Goal: Information Seeking & Learning: Learn about a topic

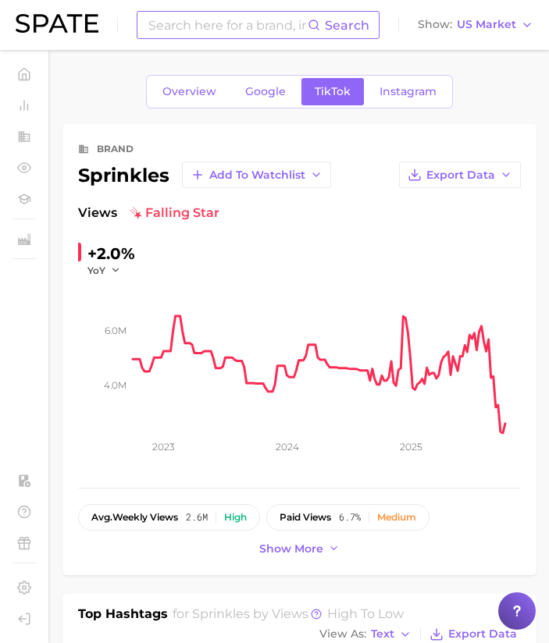
click at [236, 20] on input at bounding box center [227, 25] width 161 height 27
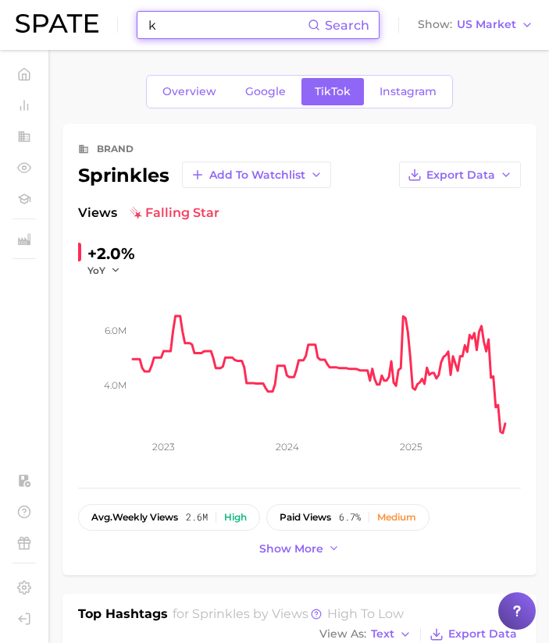
type input "k"
type input "a"
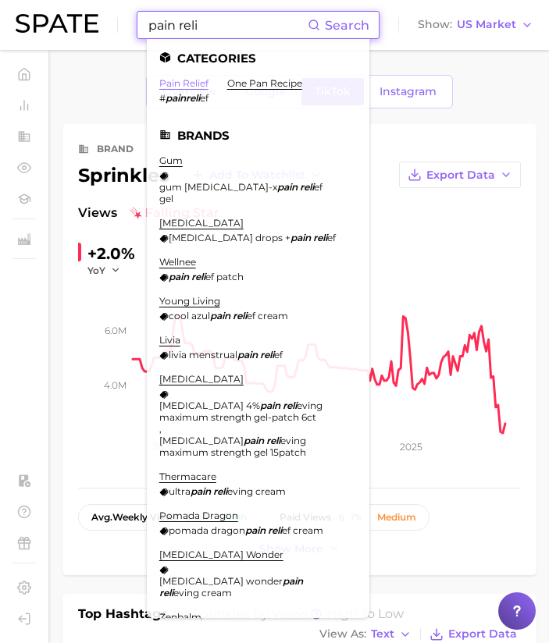
type input "pain reli"
click at [186, 80] on link "pain relief" at bounding box center [183, 83] width 49 height 12
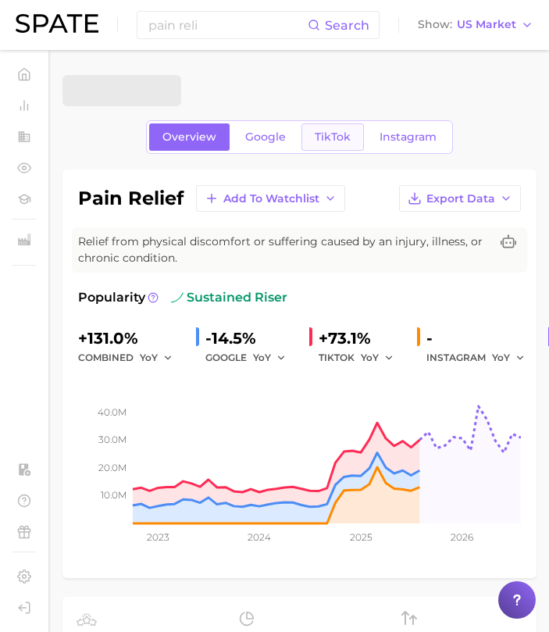
click at [322, 134] on span "TikTok" at bounding box center [333, 136] width 36 height 13
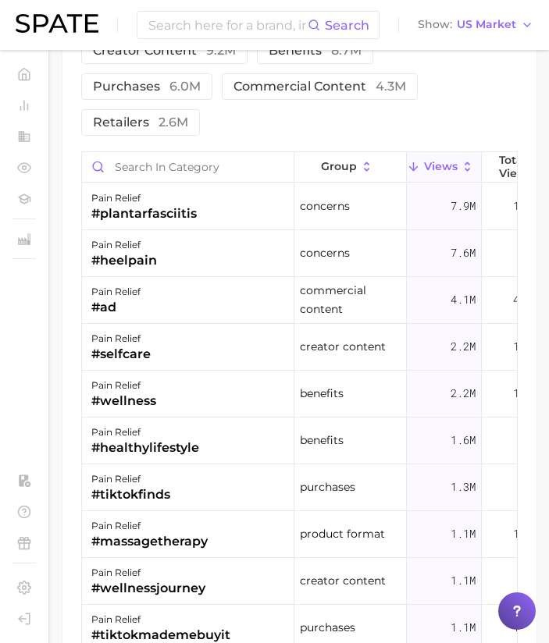
scroll to position [1749, 0]
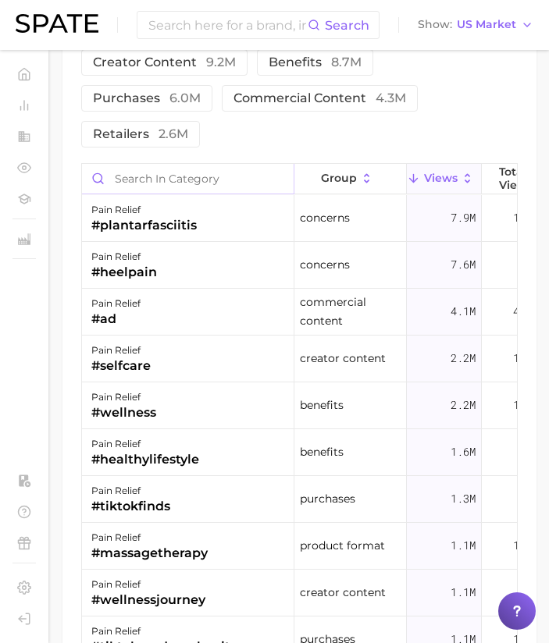
click at [210, 181] on input "Search in category" at bounding box center [188, 179] width 212 height 30
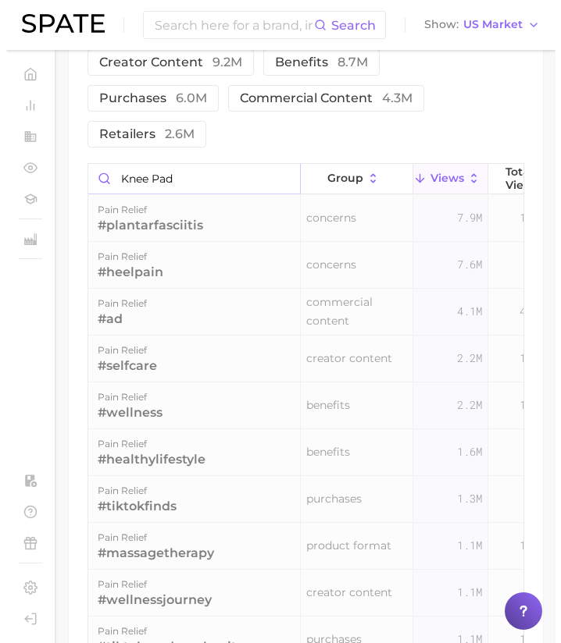
scroll to position [1617, 0]
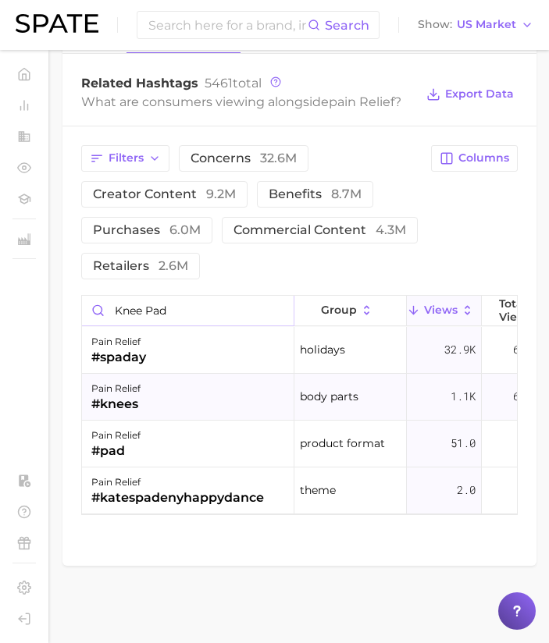
type input "knee pad"
click at [221, 393] on div "pain relief #knees" at bounding box center [188, 397] width 212 height 47
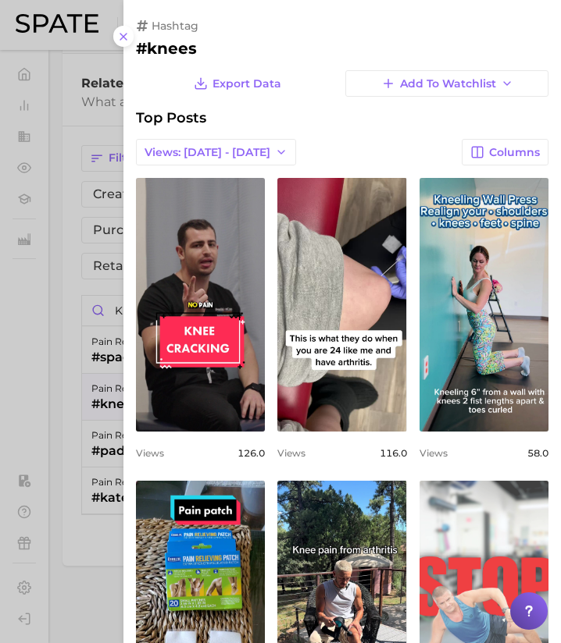
scroll to position [490, 0]
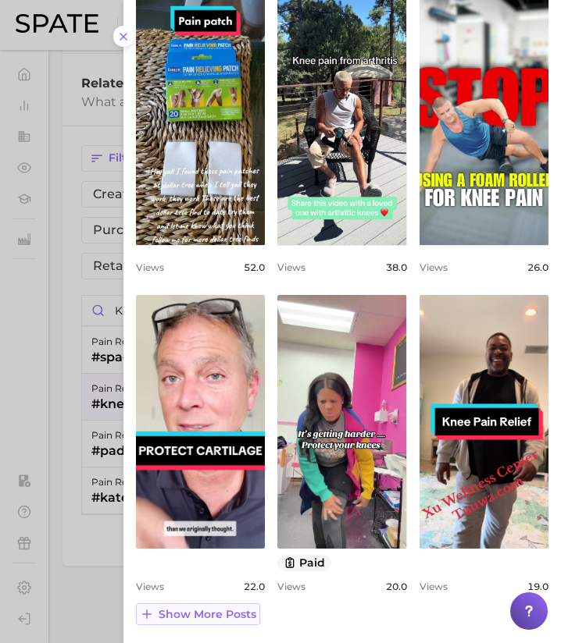
click at [221, 611] on span "Show more posts" at bounding box center [207, 614] width 98 height 13
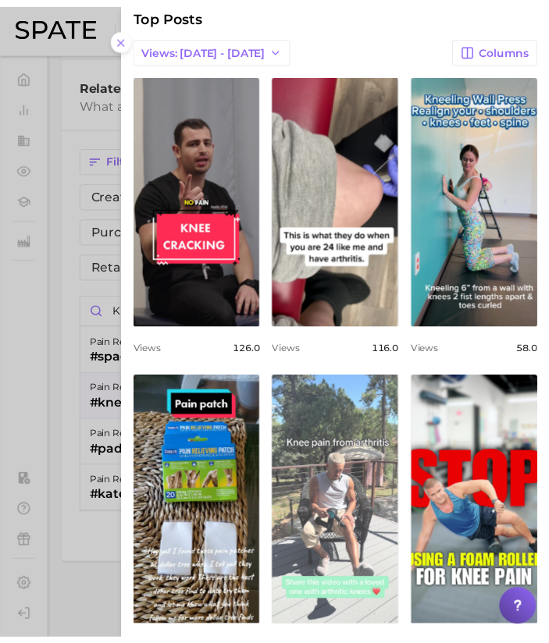
scroll to position [105, 0]
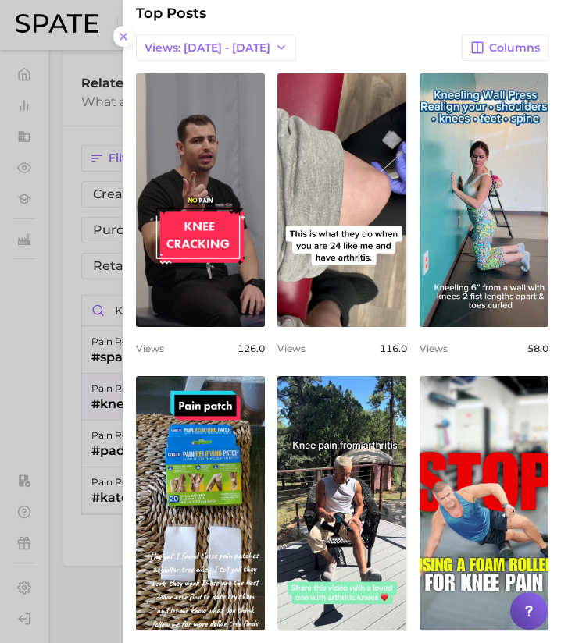
click at [91, 384] on div at bounding box center [280, 321] width 561 height 643
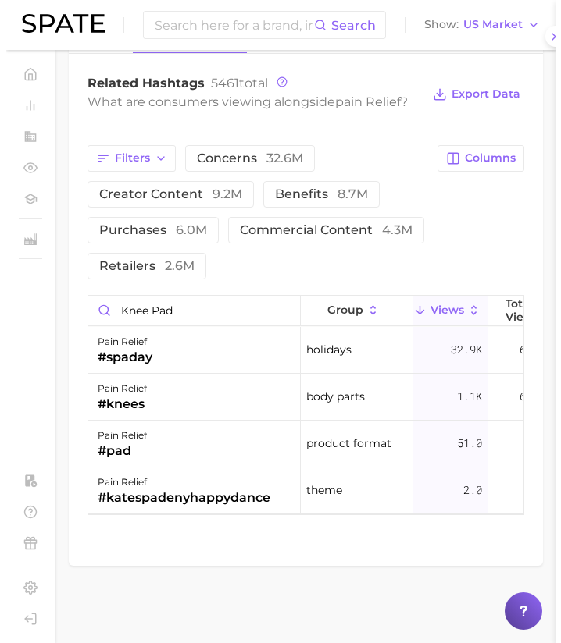
scroll to position [0, 0]
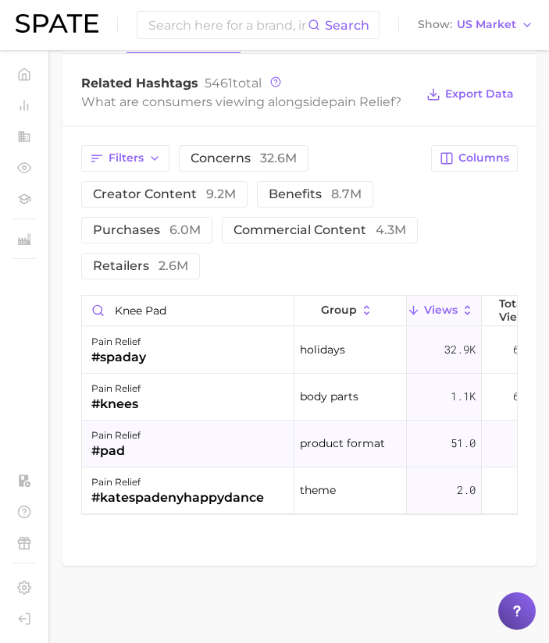
click at [116, 436] on div "pain relief" at bounding box center [115, 435] width 49 height 19
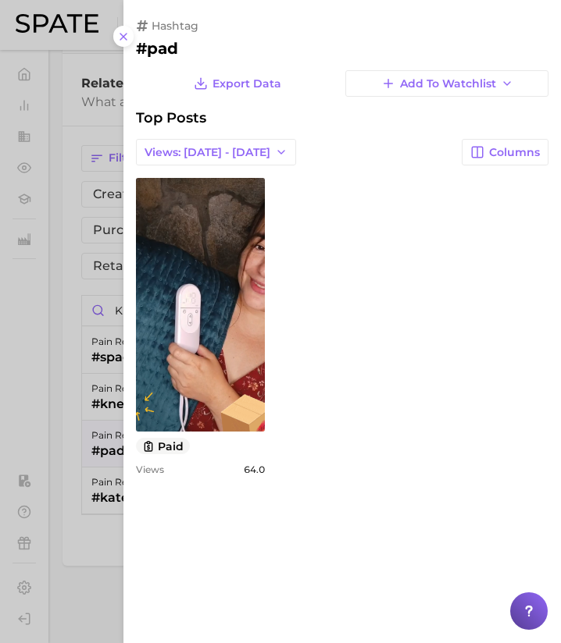
click at [90, 440] on div at bounding box center [280, 321] width 561 height 643
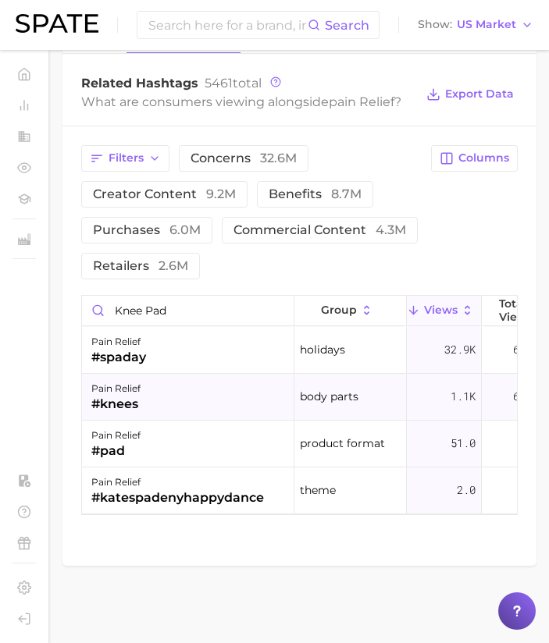
click at [166, 381] on div "pain relief #knees" at bounding box center [188, 397] width 212 height 47
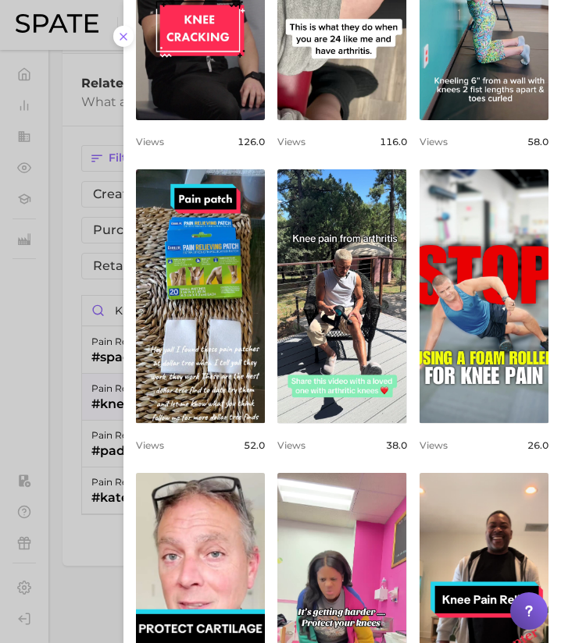
scroll to position [490, 0]
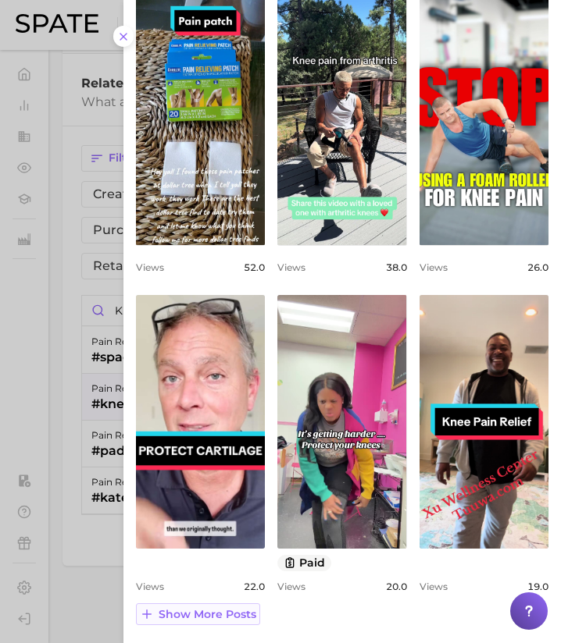
click at [186, 619] on span "Show more posts" at bounding box center [207, 614] width 98 height 13
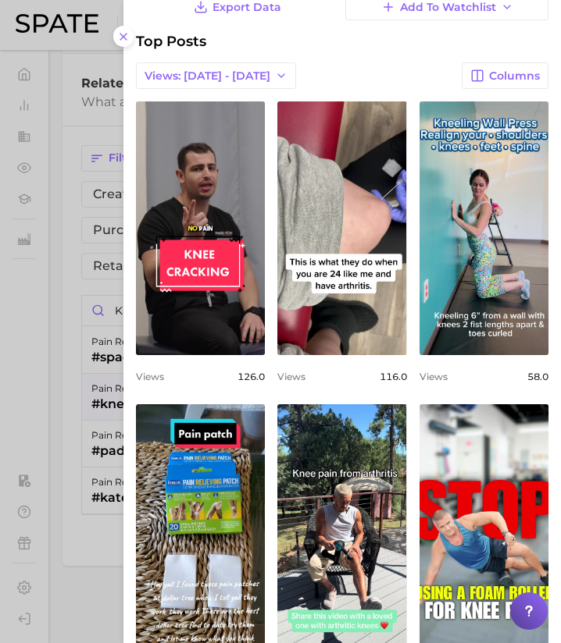
scroll to position [0, 0]
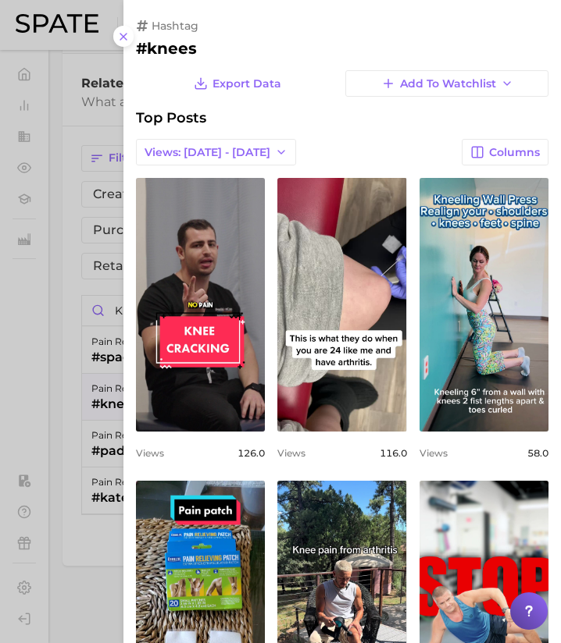
click at [78, 278] on div at bounding box center [280, 321] width 561 height 643
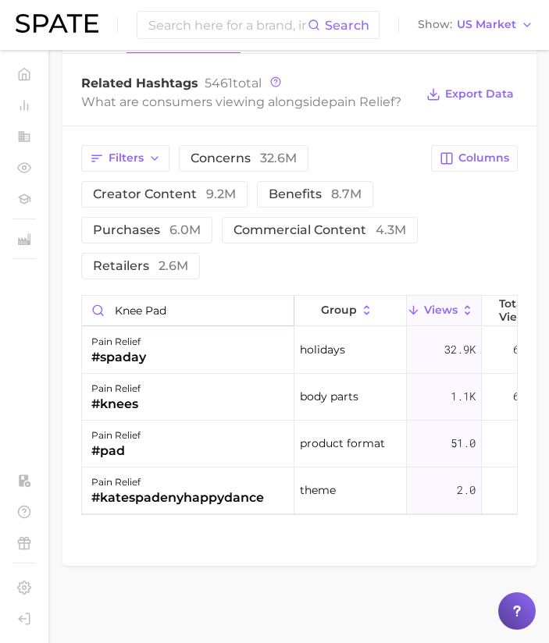
click at [276, 308] on input "knee pad" at bounding box center [188, 311] width 212 height 30
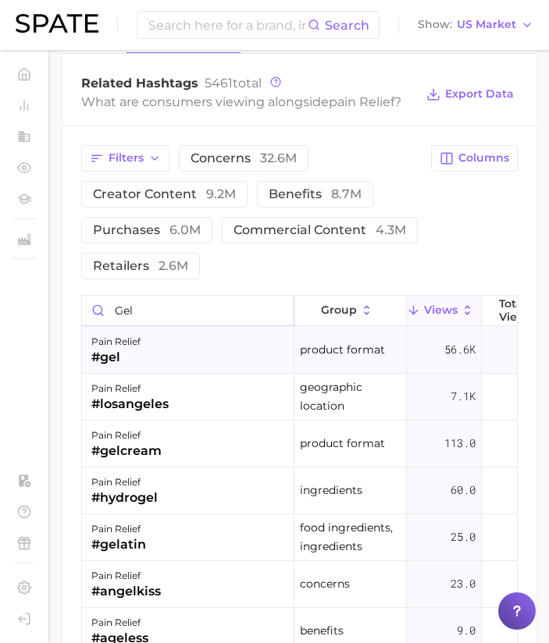
type input "gel"
click at [206, 345] on div "pain relief #gel" at bounding box center [188, 350] width 212 height 47
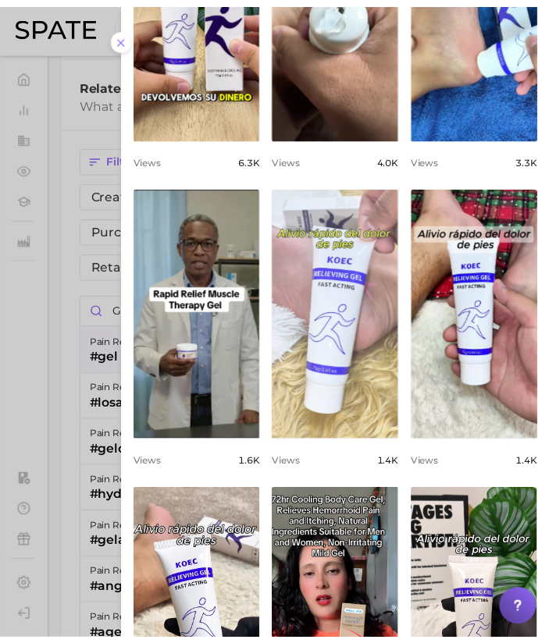
scroll to position [490, 0]
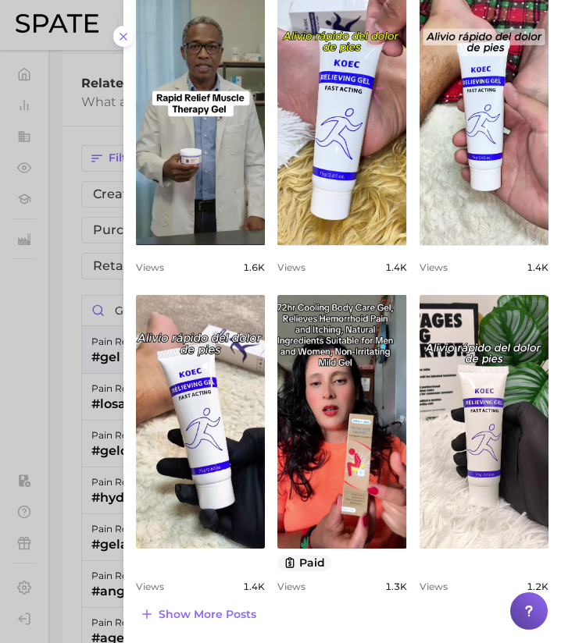
click at [90, 408] on div at bounding box center [280, 321] width 561 height 643
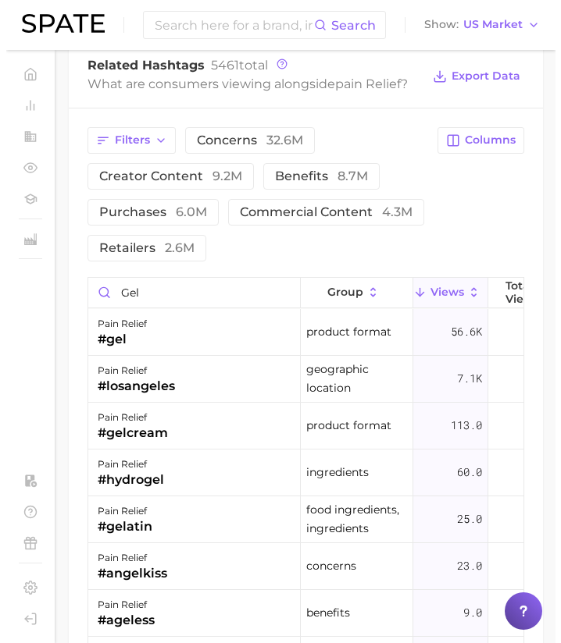
scroll to position [1636, 0]
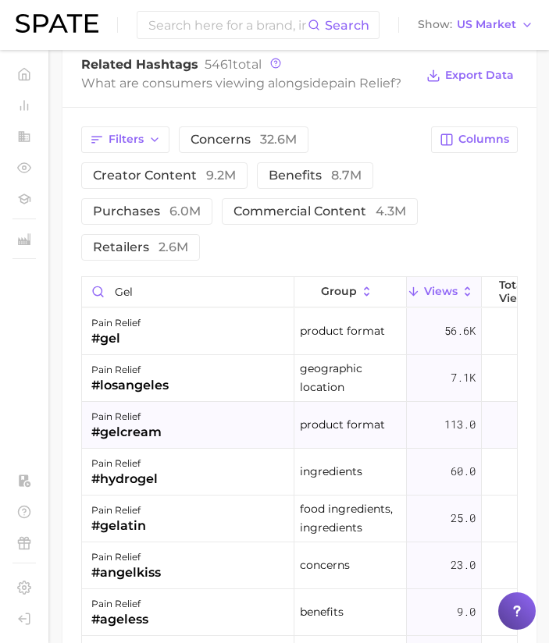
click at [169, 429] on div "pain relief #gelcream" at bounding box center [188, 425] width 212 height 47
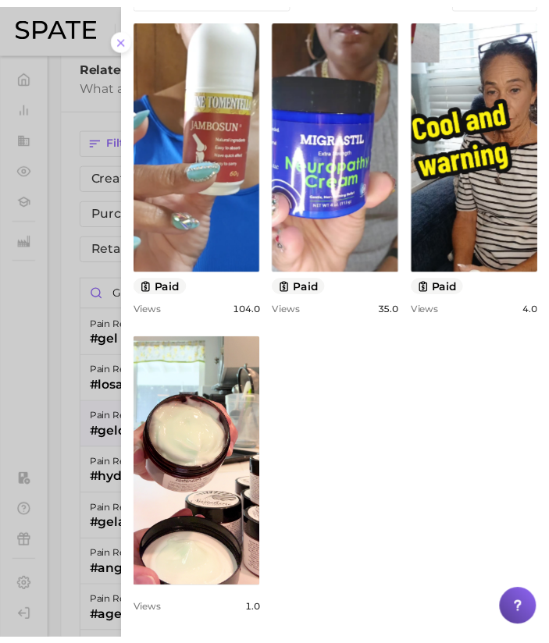
scroll to position [166, 0]
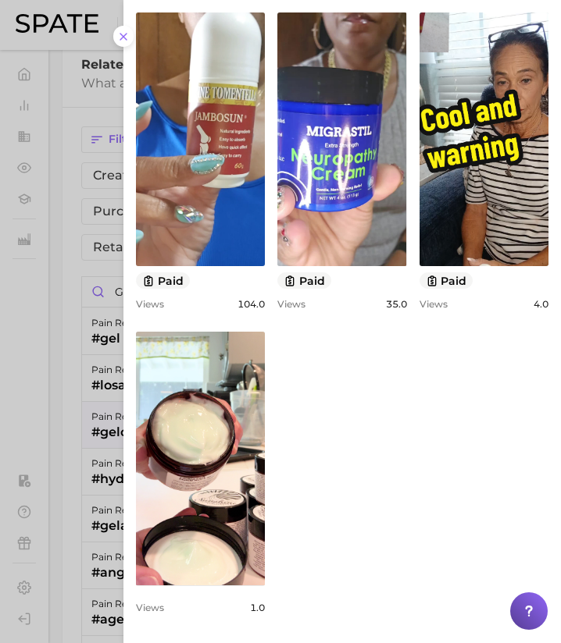
click at [92, 242] on div at bounding box center [280, 321] width 561 height 643
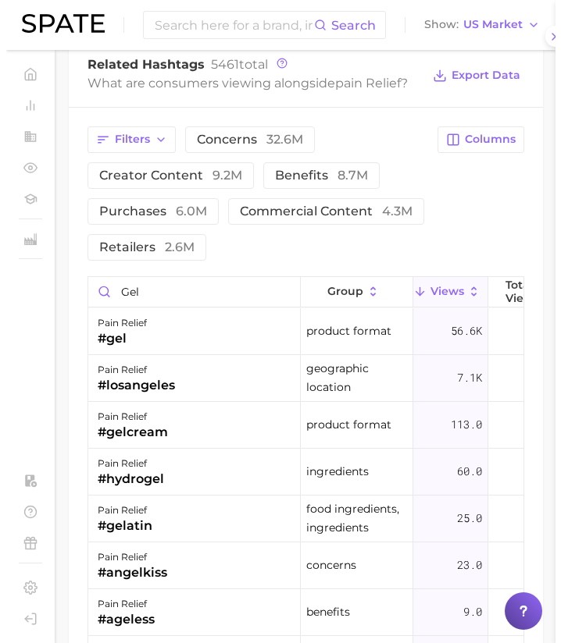
scroll to position [0, 0]
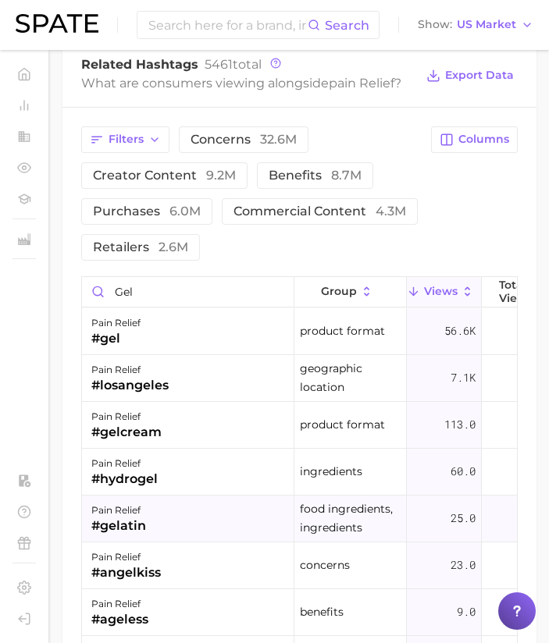
click at [148, 523] on div "pain relief #gelatin" at bounding box center [188, 519] width 212 height 47
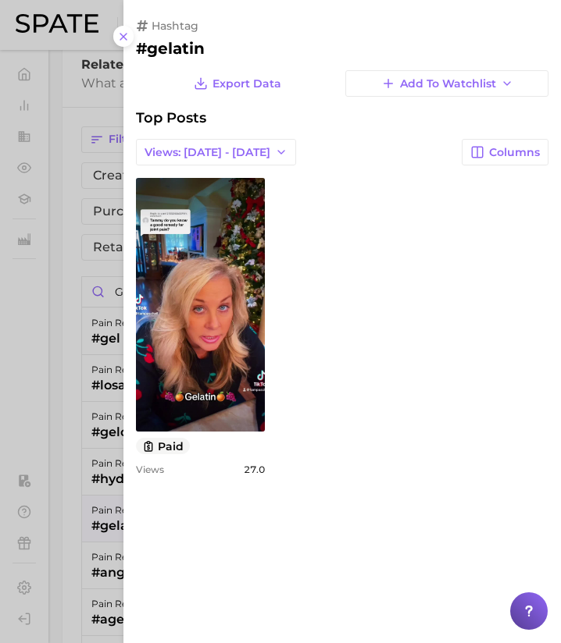
click at [78, 538] on div at bounding box center [280, 321] width 561 height 643
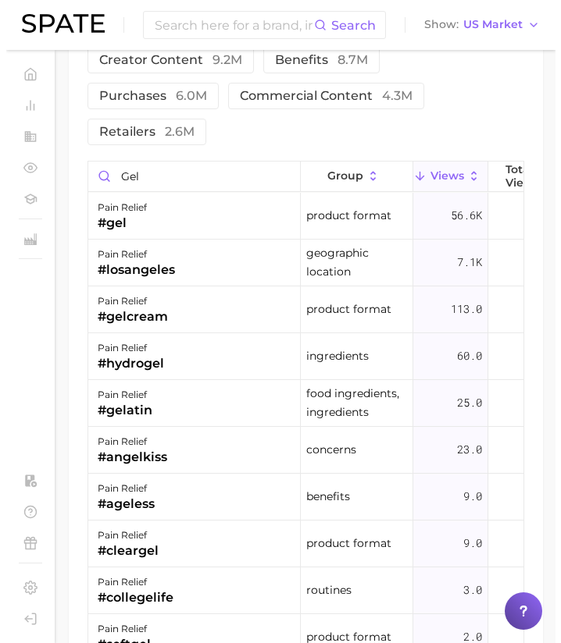
scroll to position [1752, 0]
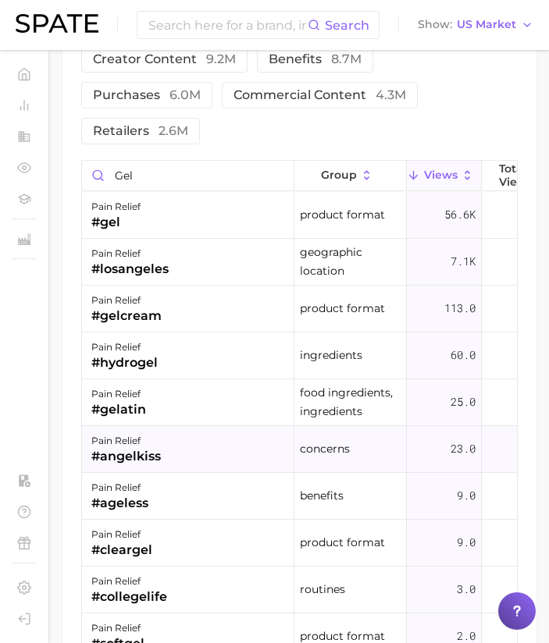
click at [134, 465] on div "#angelkiss" at bounding box center [125, 456] width 69 height 19
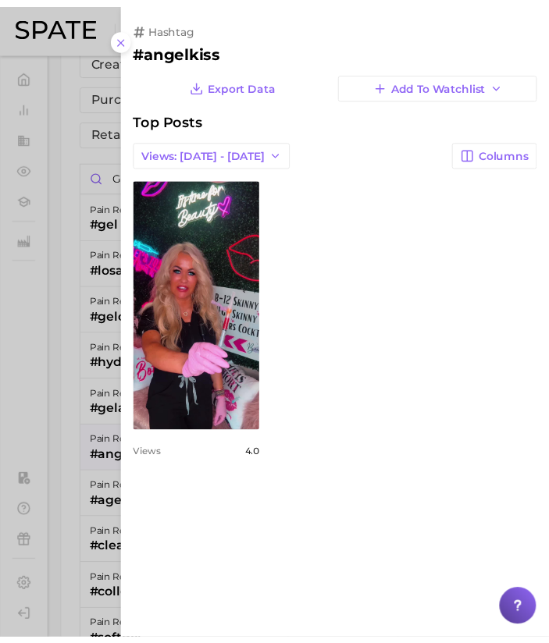
scroll to position [0, 0]
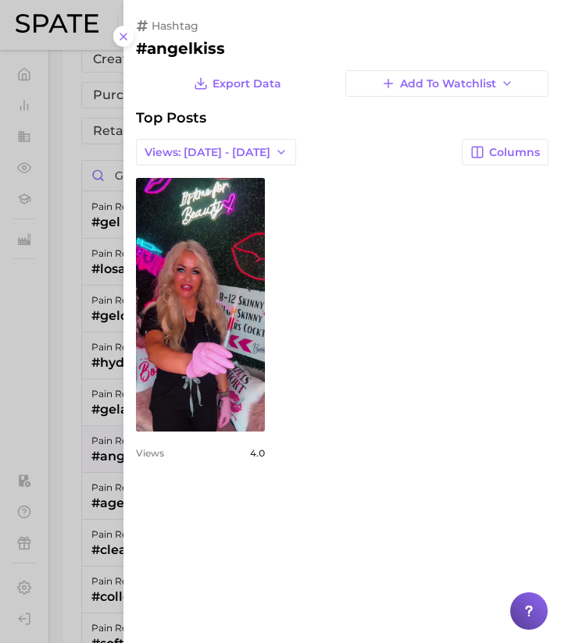
click at [97, 506] on div at bounding box center [280, 321] width 561 height 643
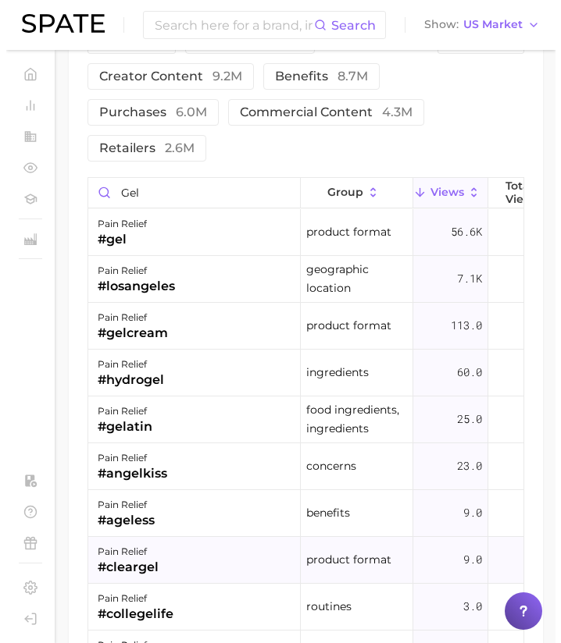
scroll to position [1733, 0]
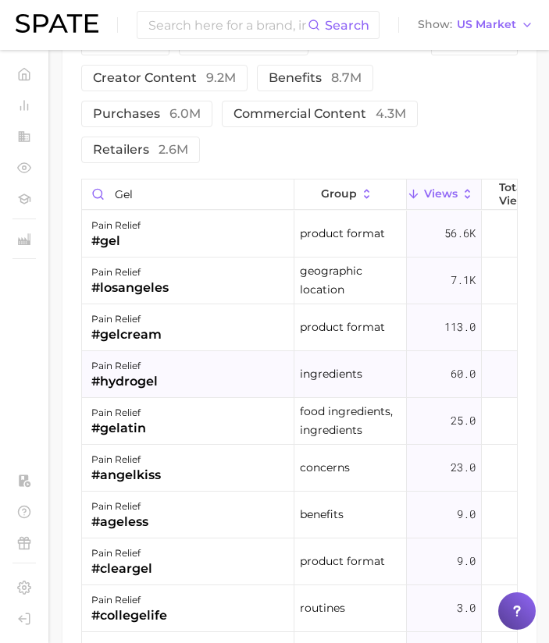
click at [230, 376] on div "pain relief #hydrogel" at bounding box center [188, 374] width 212 height 47
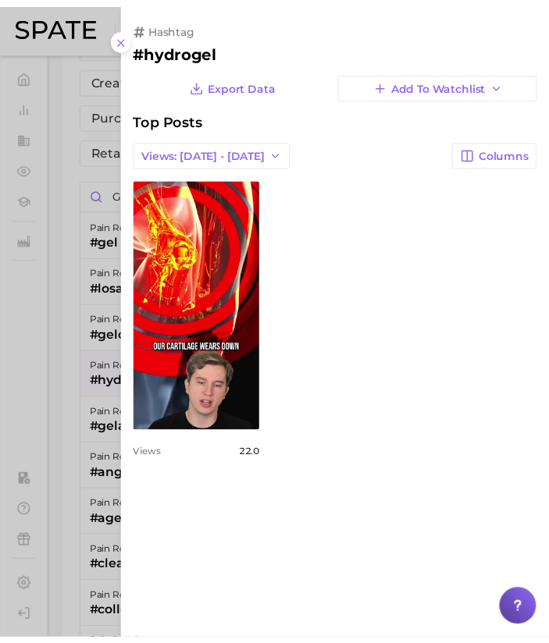
scroll to position [0, 0]
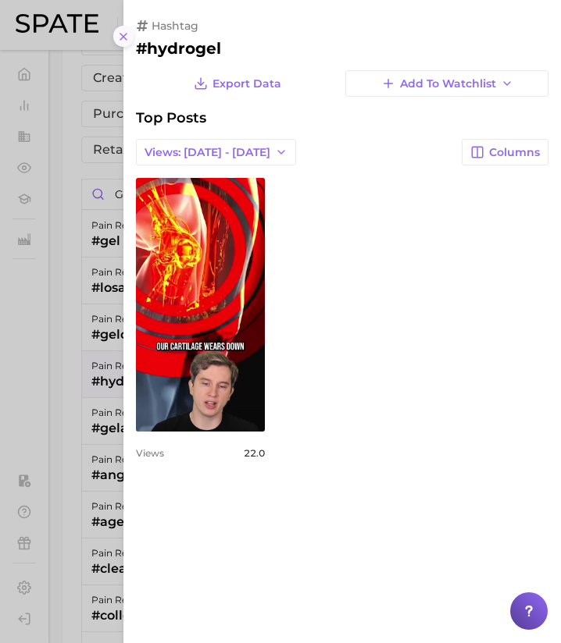
click at [126, 37] on icon at bounding box center [123, 36] width 12 height 12
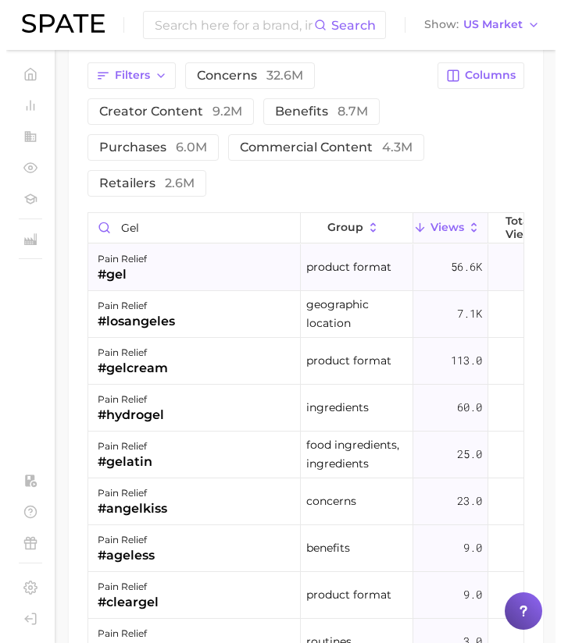
scroll to position [1698, 0]
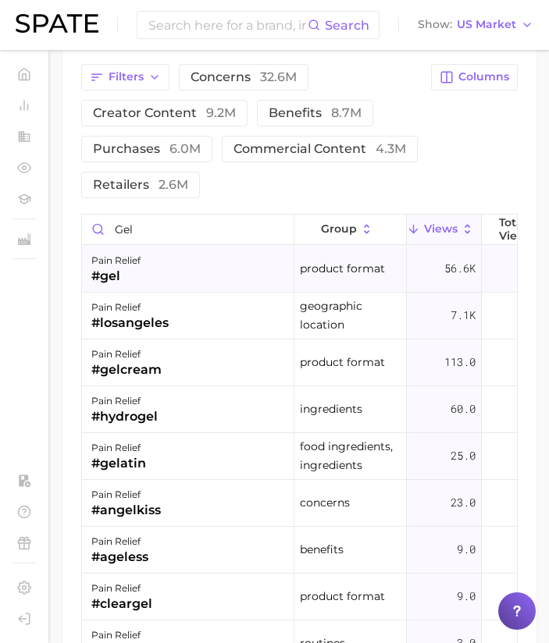
click at [141, 273] on div "#gel" at bounding box center [115, 276] width 49 height 19
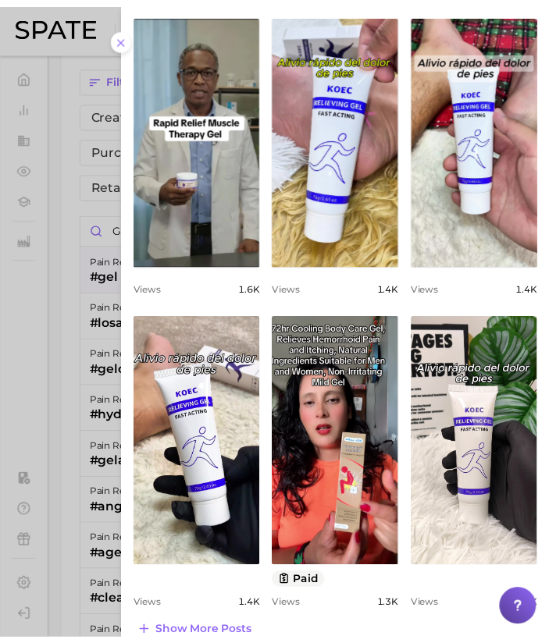
scroll to position [490, 0]
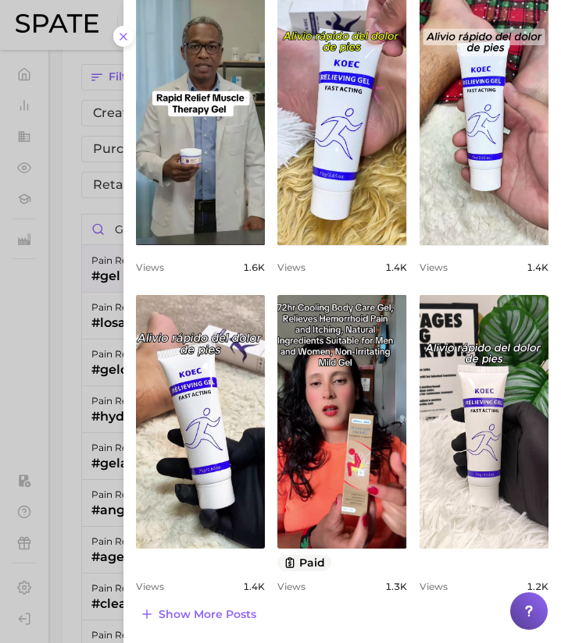
click at [71, 477] on div at bounding box center [280, 321] width 561 height 643
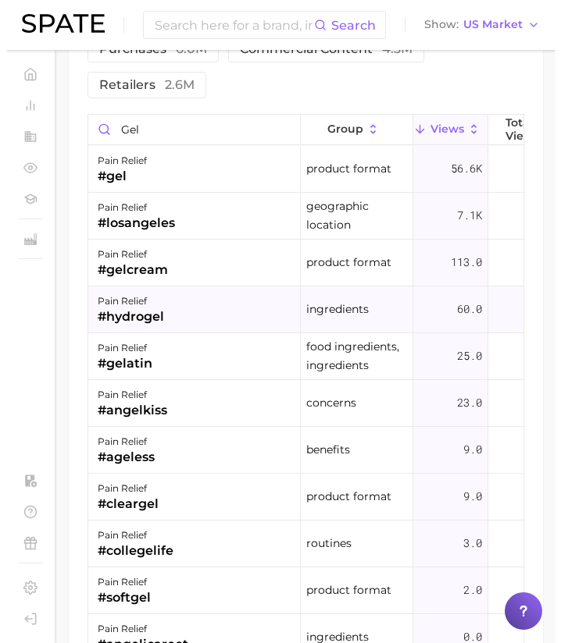
scroll to position [1797, 0]
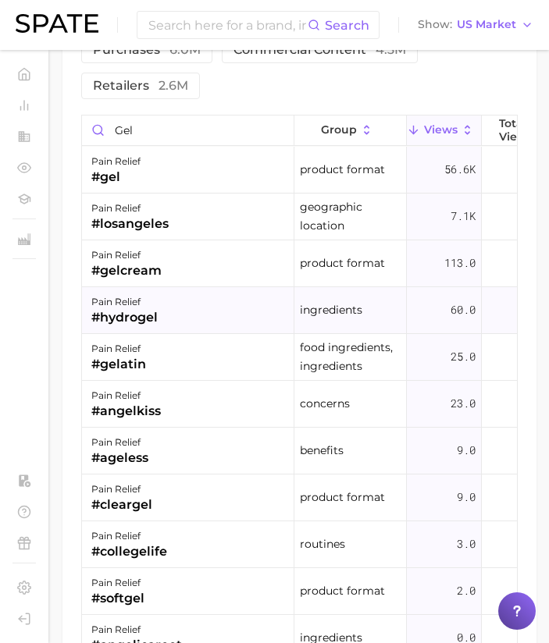
click at [155, 320] on div "#hydrogel" at bounding box center [124, 317] width 66 height 19
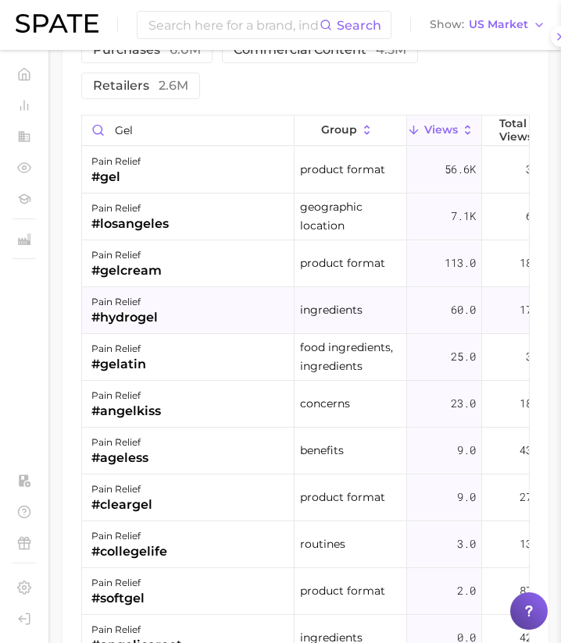
scroll to position [0, 0]
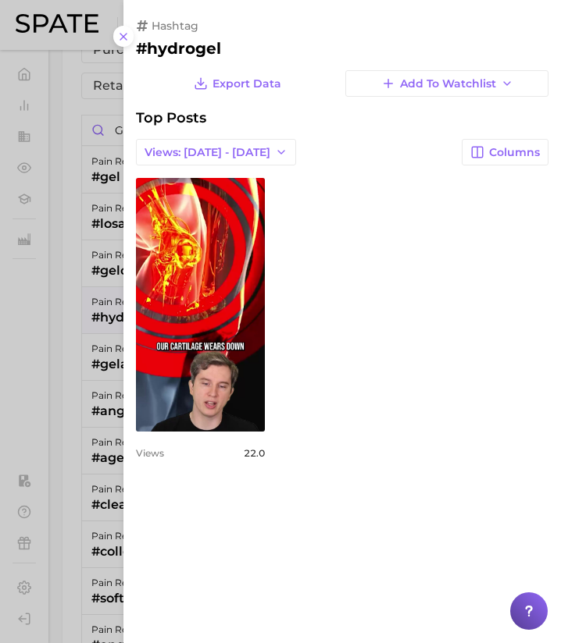
click at [116, 308] on div at bounding box center [280, 321] width 561 height 643
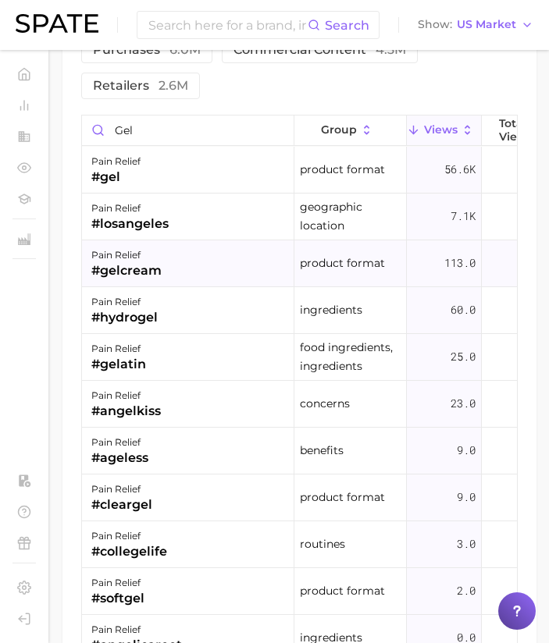
click at [119, 271] on div "#gelcream" at bounding box center [126, 271] width 70 height 19
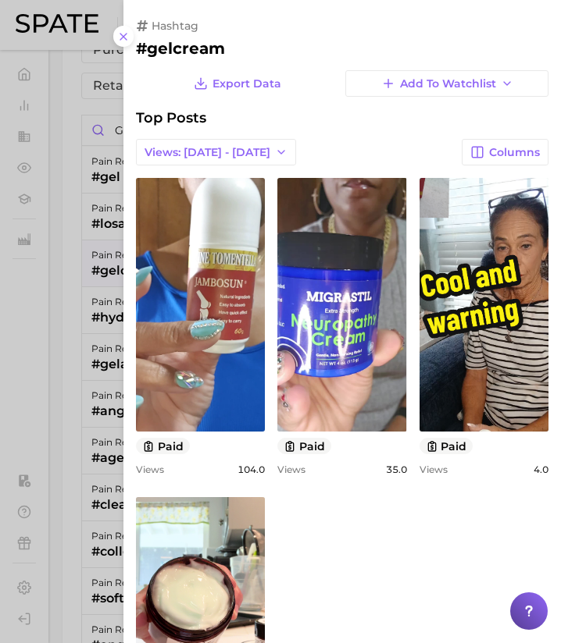
click at [119, 271] on div at bounding box center [280, 321] width 561 height 643
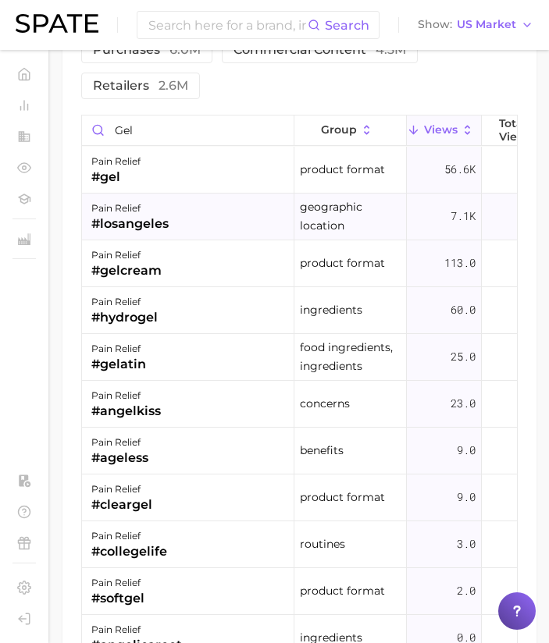
click at [121, 234] on div "pain relief #losangeles" at bounding box center [188, 217] width 212 height 47
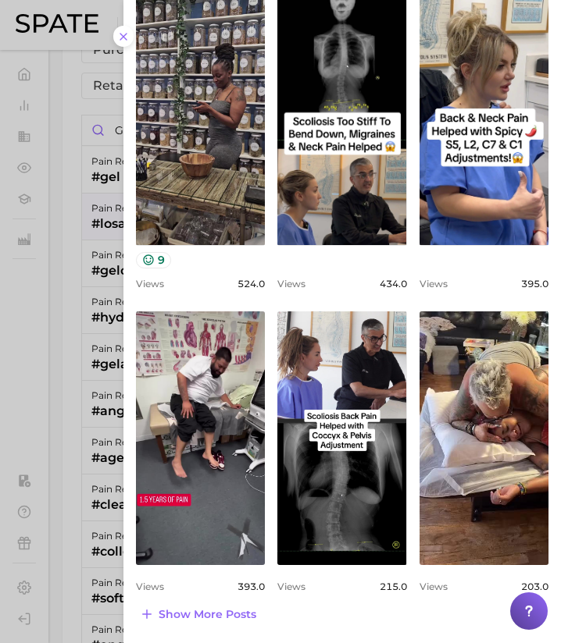
click at [101, 334] on div at bounding box center [280, 321] width 561 height 643
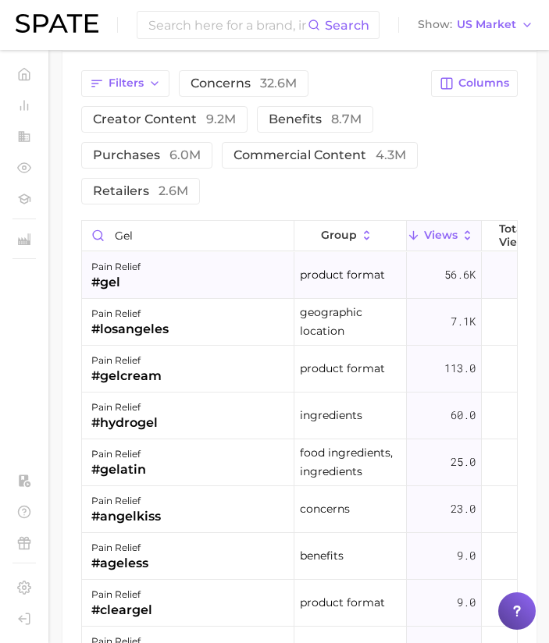
click at [134, 272] on div "pain relief" at bounding box center [115, 267] width 49 height 19
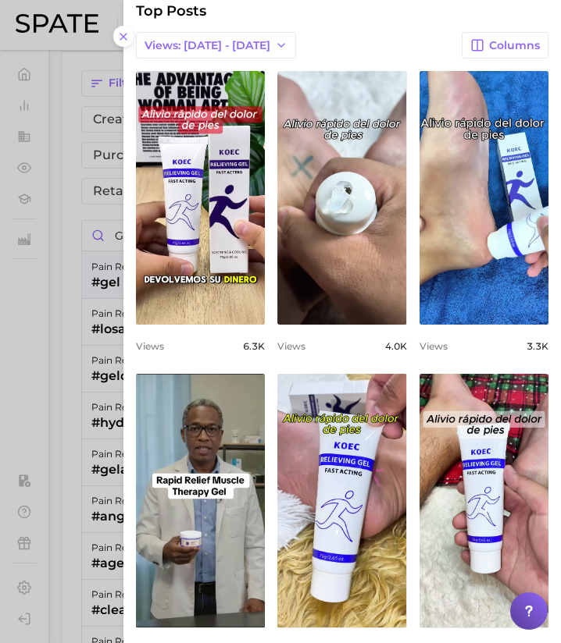
click at [58, 481] on div at bounding box center [280, 321] width 561 height 643
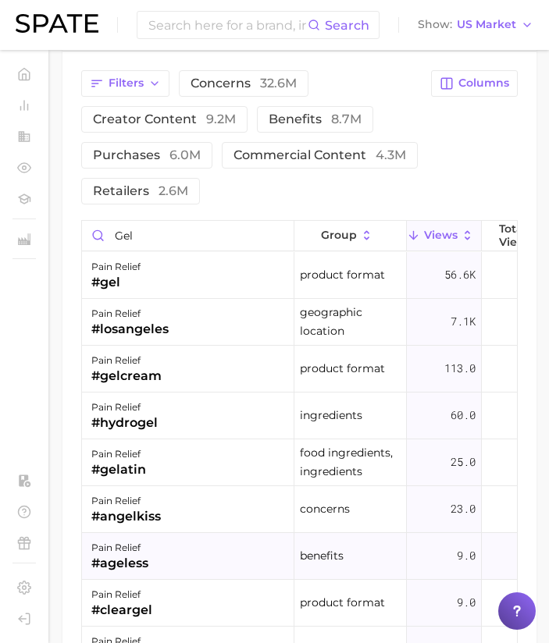
click at [168, 574] on div "pain relief #ageless" at bounding box center [188, 556] width 212 height 47
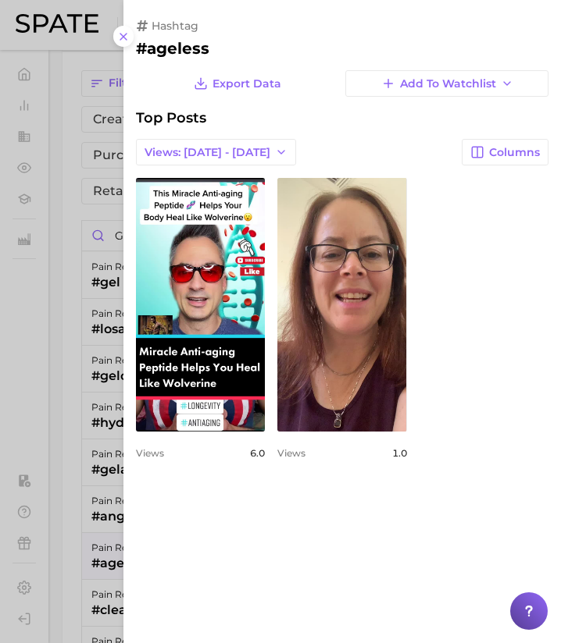
click at [87, 577] on div at bounding box center [280, 321] width 561 height 643
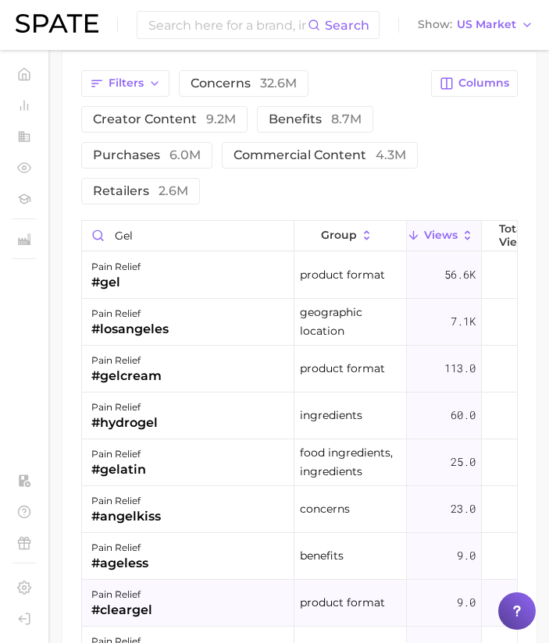
click at [155, 598] on div "pain relief #cleargel" at bounding box center [188, 603] width 212 height 47
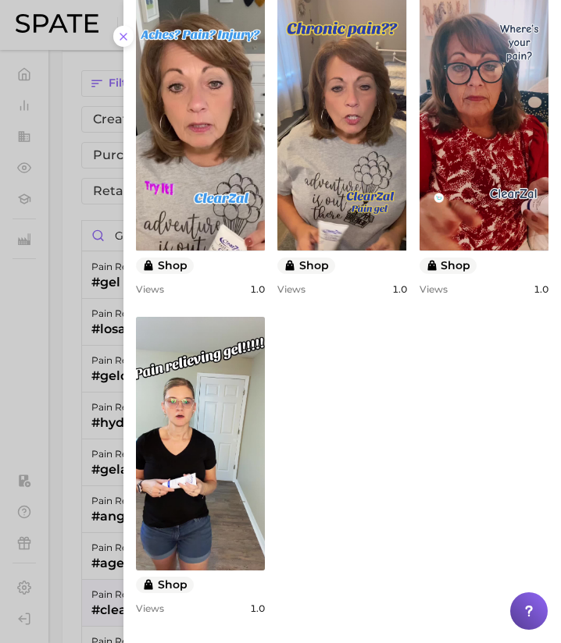
click at [12, 526] on div at bounding box center [280, 321] width 561 height 643
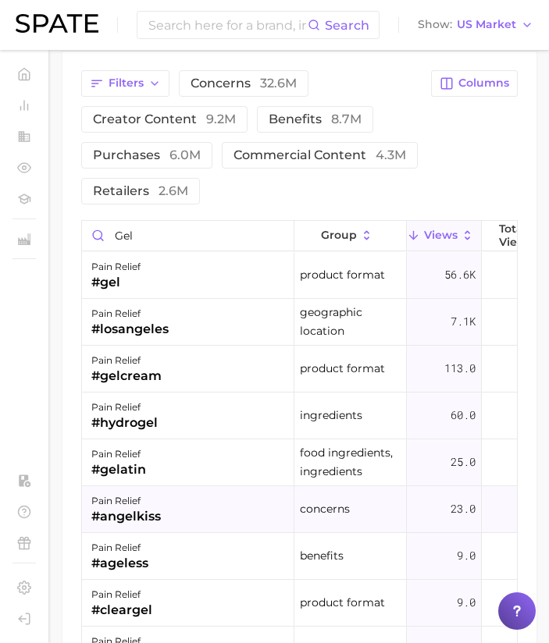
click at [223, 525] on div "pain relief #angelkiss" at bounding box center [188, 509] width 212 height 47
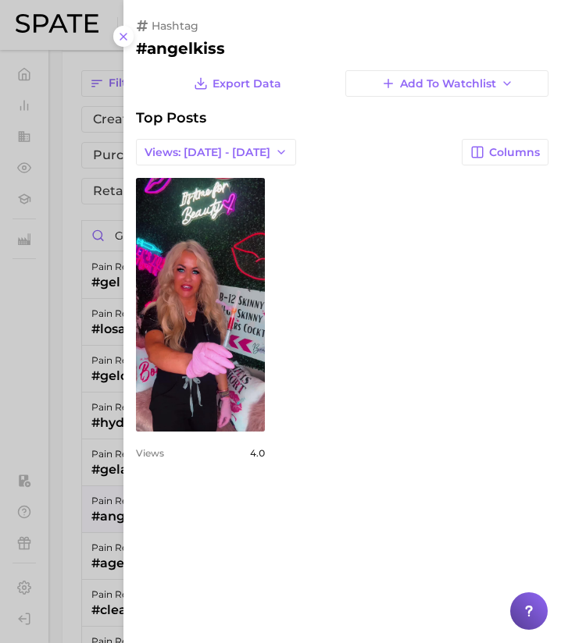
click at [70, 510] on div at bounding box center [280, 321] width 561 height 643
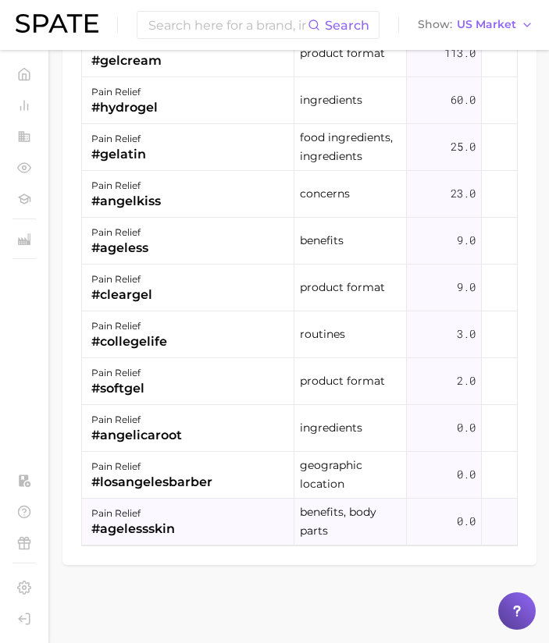
click at [148, 504] on div "pain relief" at bounding box center [133, 513] width 84 height 19
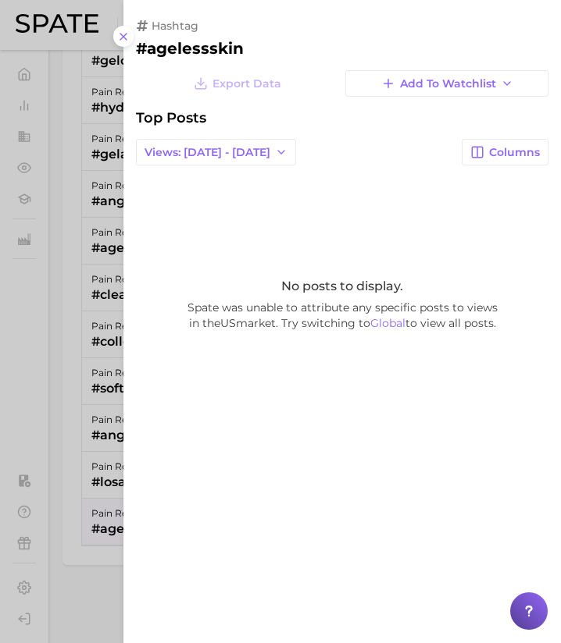
click at [109, 463] on div at bounding box center [280, 321] width 561 height 643
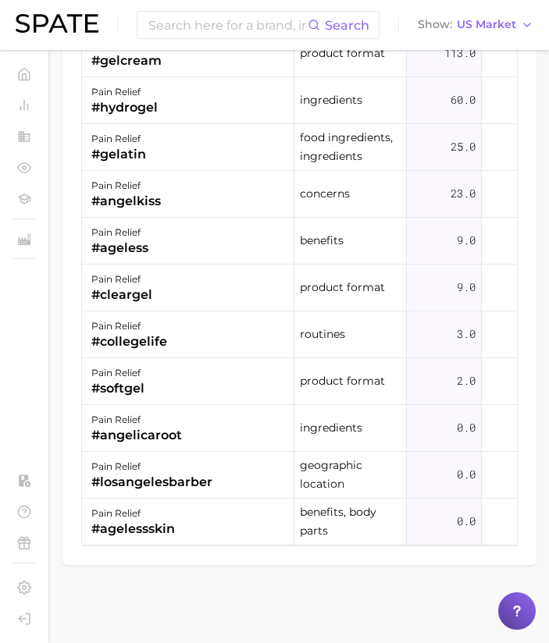
click at [109, 473] on div "#losangelesbarber" at bounding box center [151, 482] width 121 height 19
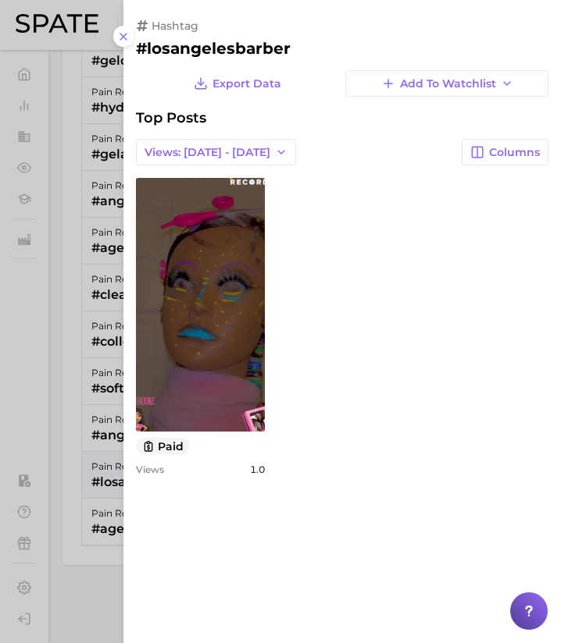
click at [76, 421] on div at bounding box center [280, 321] width 561 height 643
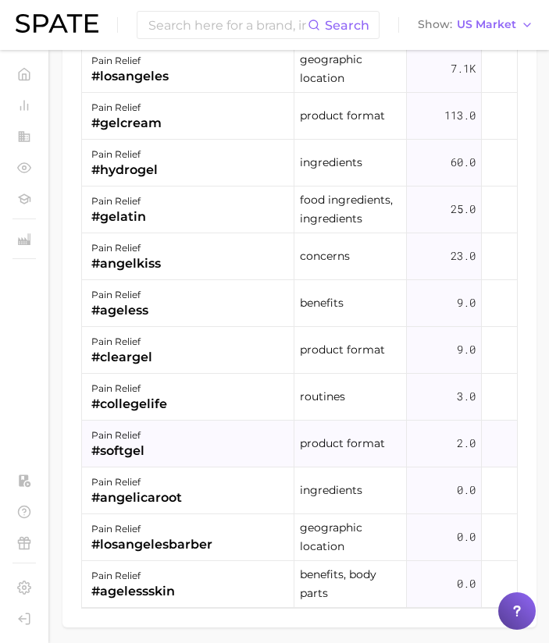
click at [145, 440] on div "pain relief #softgel" at bounding box center [188, 444] width 212 height 47
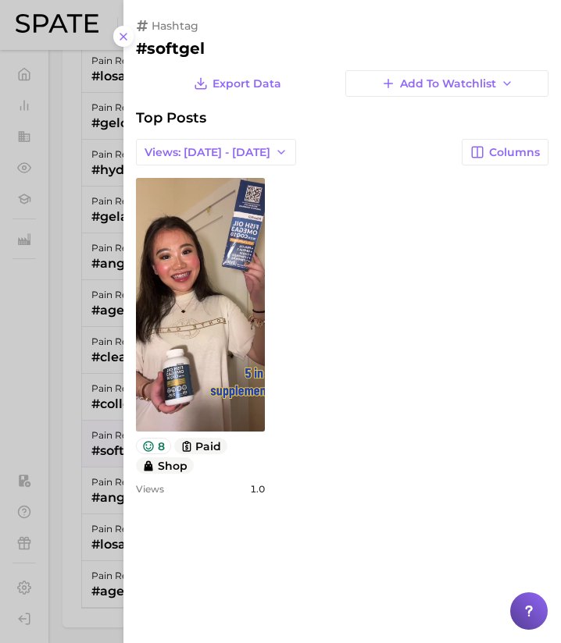
click at [68, 426] on div at bounding box center [280, 321] width 561 height 643
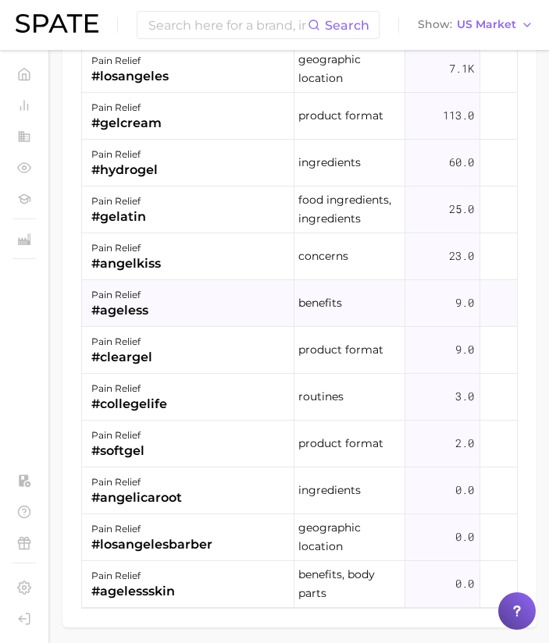
click at [148, 312] on div "#ageless" at bounding box center [119, 310] width 57 height 19
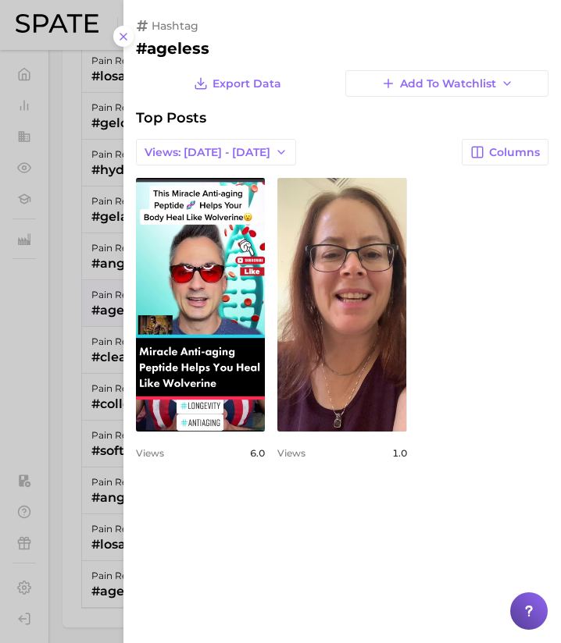
click at [92, 329] on div at bounding box center [280, 321] width 561 height 643
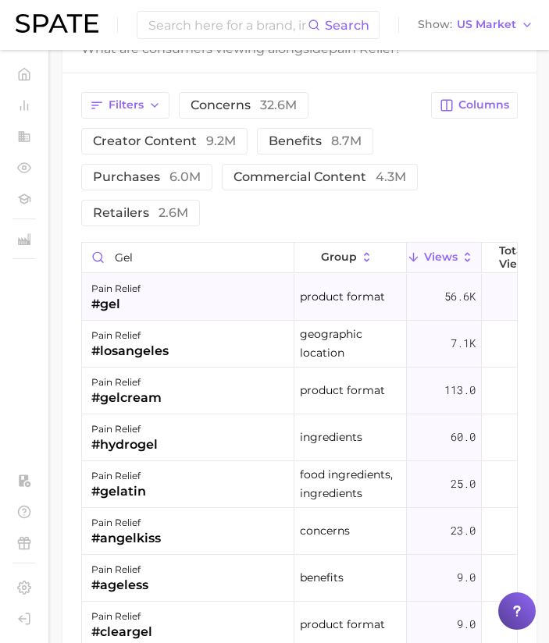
click at [161, 297] on div "pain relief #gel" at bounding box center [188, 297] width 212 height 47
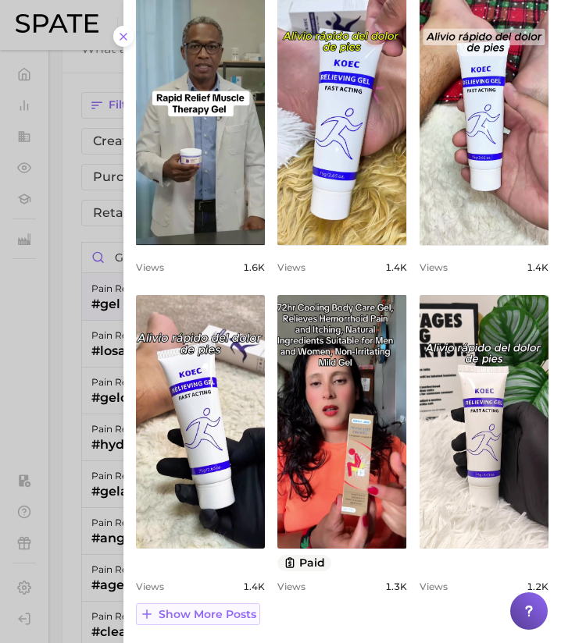
click at [210, 616] on span "Show more posts" at bounding box center [207, 614] width 98 height 13
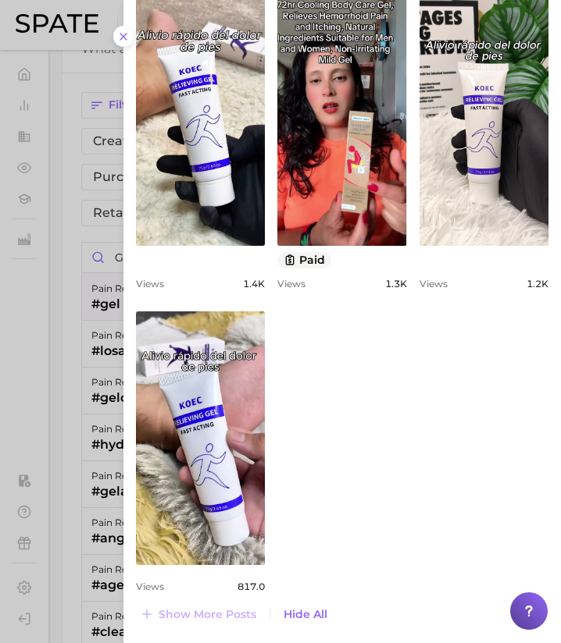
click at [94, 436] on div at bounding box center [280, 321] width 561 height 643
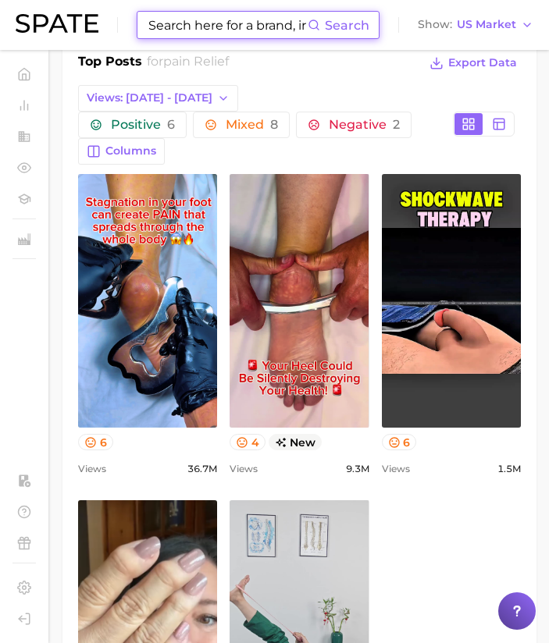
click at [175, 27] on input at bounding box center [227, 25] width 161 height 27
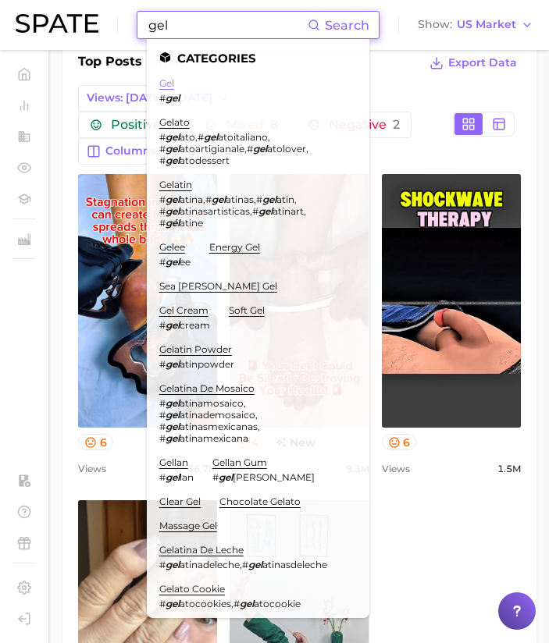
type input "gel"
click at [167, 84] on link "gel" at bounding box center [166, 83] width 15 height 12
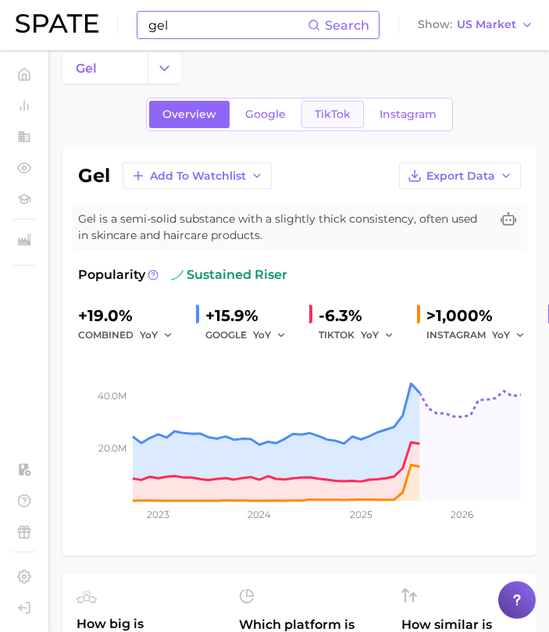
click at [328, 112] on span "TikTok" at bounding box center [333, 114] width 36 height 13
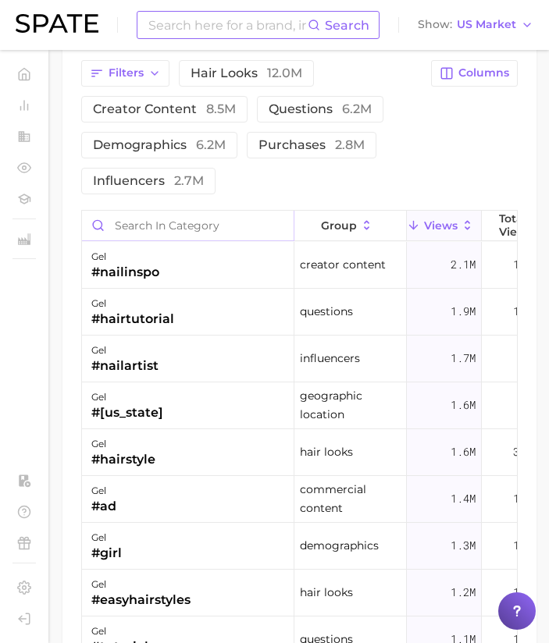
click at [218, 219] on input "Search in category" at bounding box center [188, 226] width 212 height 30
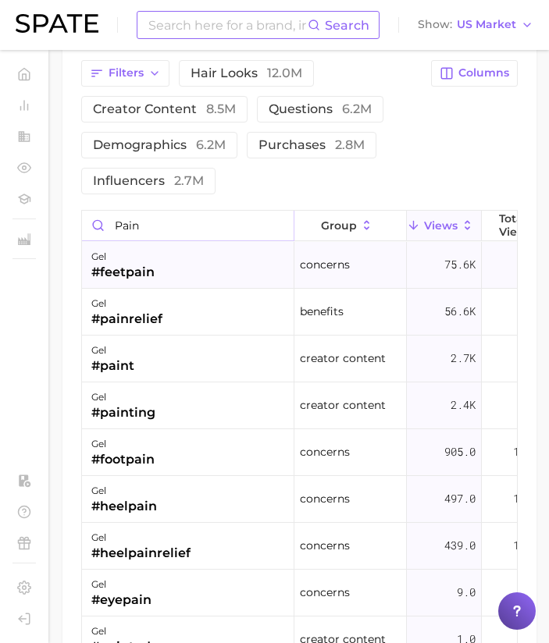
type input "pain"
click at [194, 269] on div "gel #feetpain" at bounding box center [188, 265] width 212 height 47
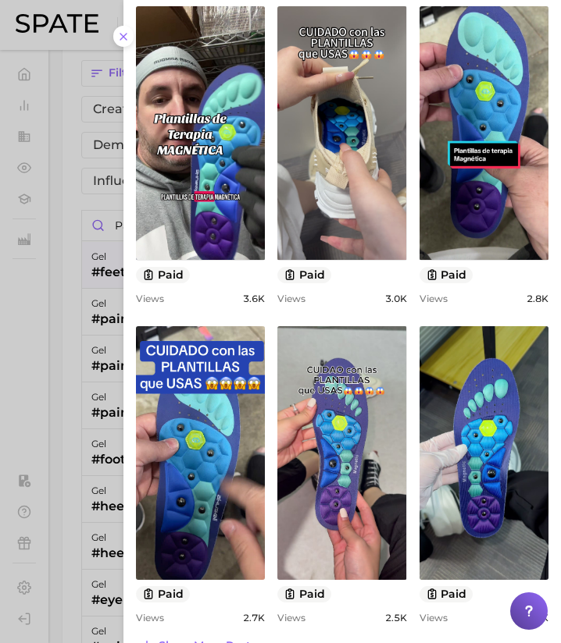
click at [103, 410] on div at bounding box center [280, 321] width 561 height 643
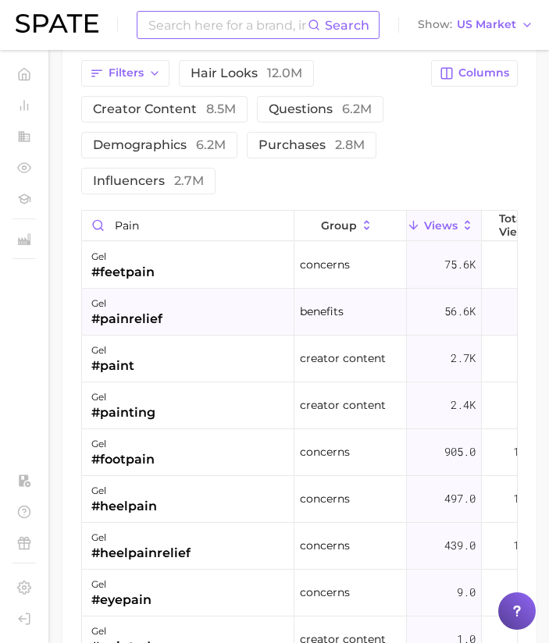
click at [164, 327] on div "gel #painrelief" at bounding box center [188, 312] width 212 height 47
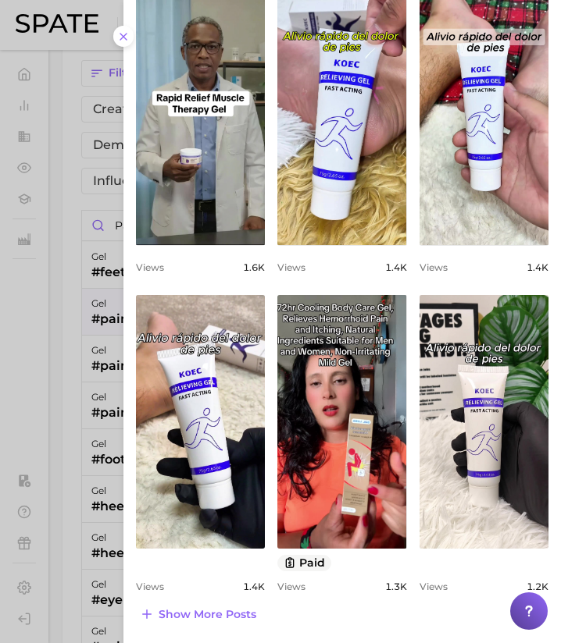
click at [123, 504] on div "hashtag #painrelief Export Data Add to Watchlist Top Posts Views: [DATE] - [DAT…" at bounding box center [341, 77] width 437 height 1134
click at [106, 495] on div at bounding box center [280, 321] width 561 height 643
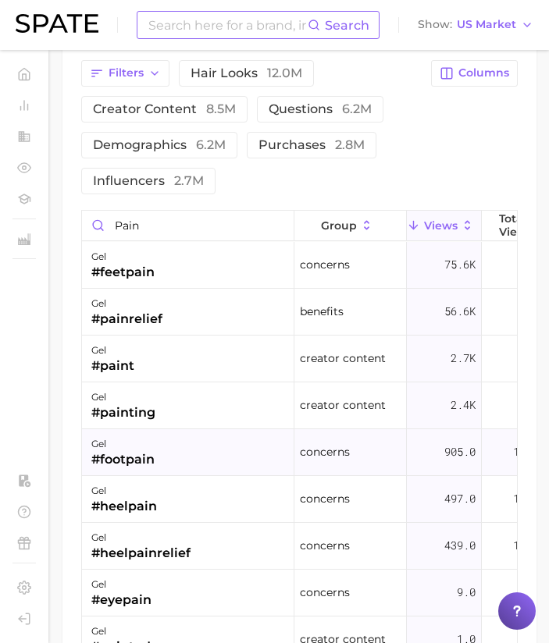
click at [120, 470] on div "gel #footpain" at bounding box center [188, 452] width 212 height 47
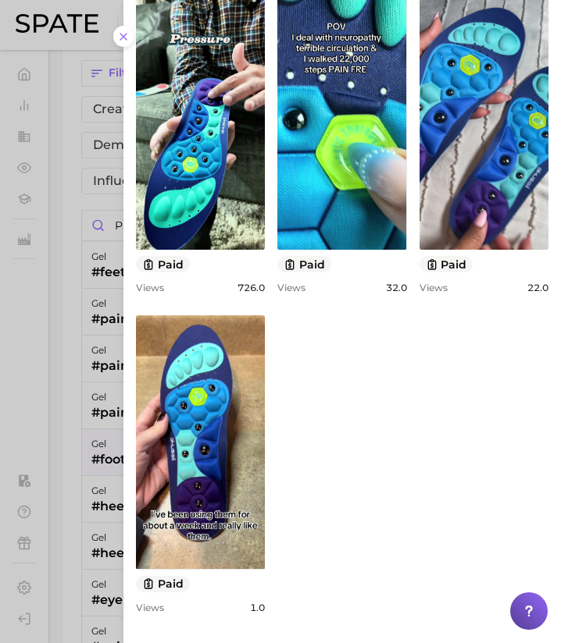
click at [69, 493] on div at bounding box center [280, 321] width 561 height 643
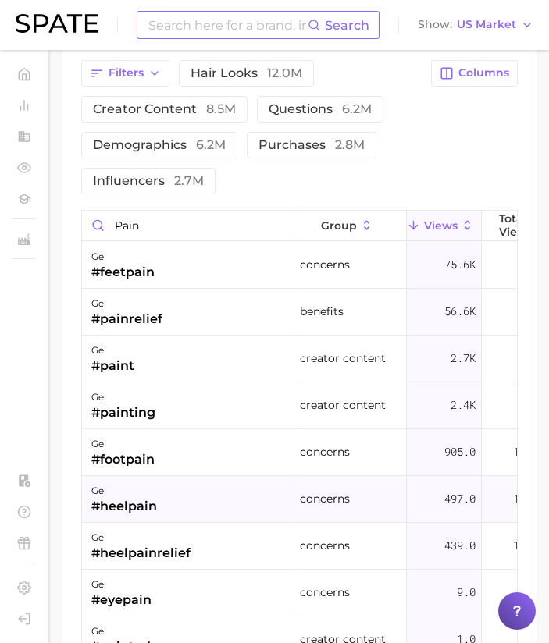
click at [116, 504] on div "#heelpain" at bounding box center [124, 506] width 66 height 19
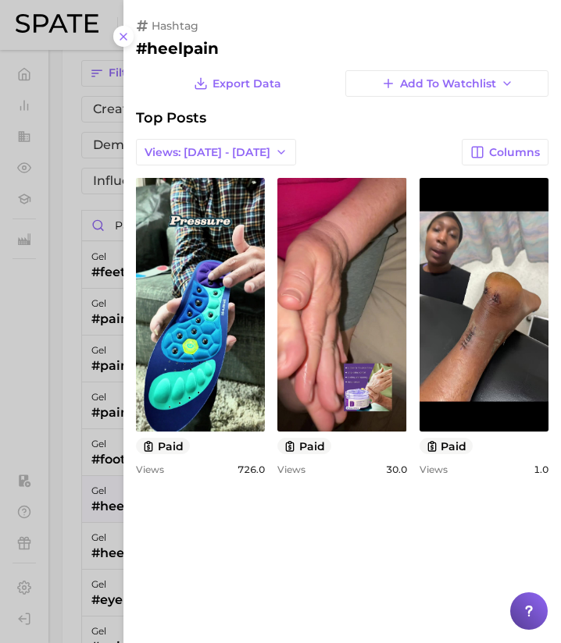
click at [78, 505] on div at bounding box center [280, 321] width 561 height 643
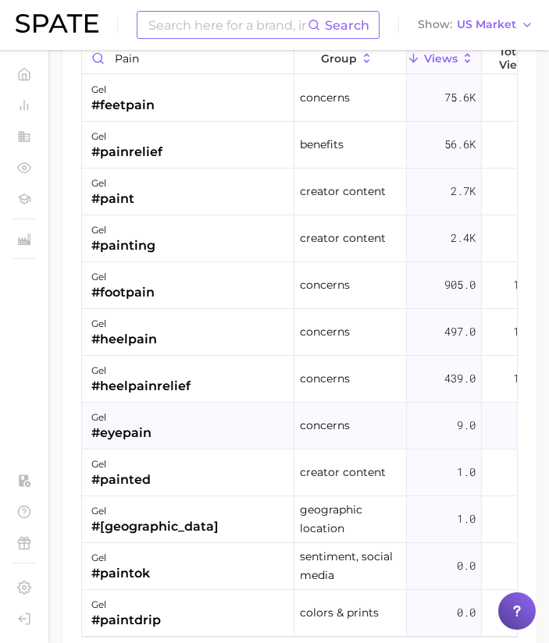
click at [173, 433] on div "gel #eyepain" at bounding box center [188, 426] width 212 height 47
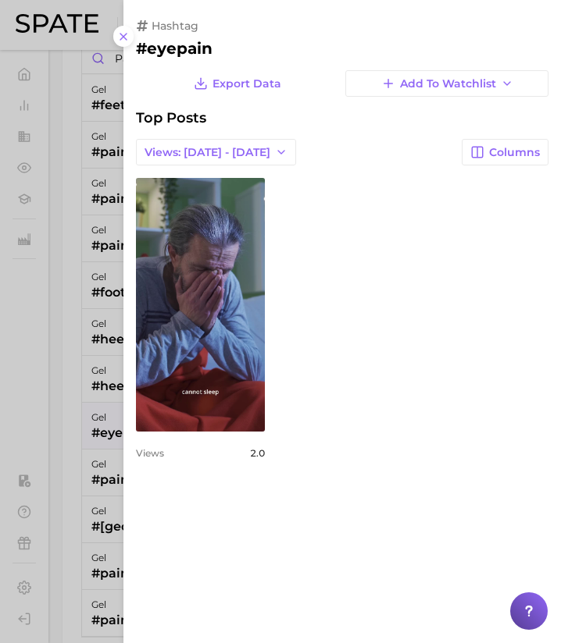
click at [106, 570] on div at bounding box center [280, 321] width 561 height 643
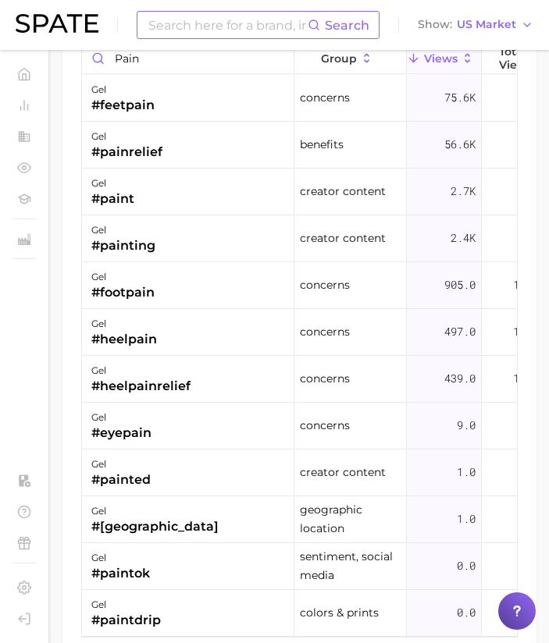
click at [106, 570] on div "#paintok" at bounding box center [120, 573] width 59 height 19
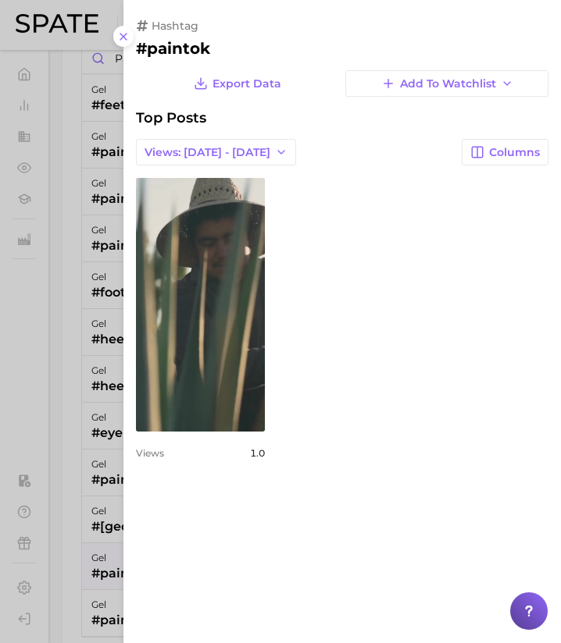
click at [106, 570] on div at bounding box center [280, 321] width 561 height 643
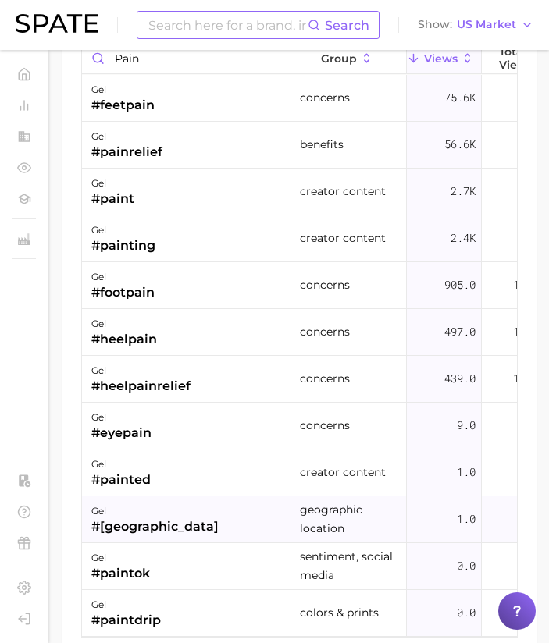
click at [118, 536] on div "gel #[GEOGRAPHIC_DATA]" at bounding box center [188, 520] width 212 height 47
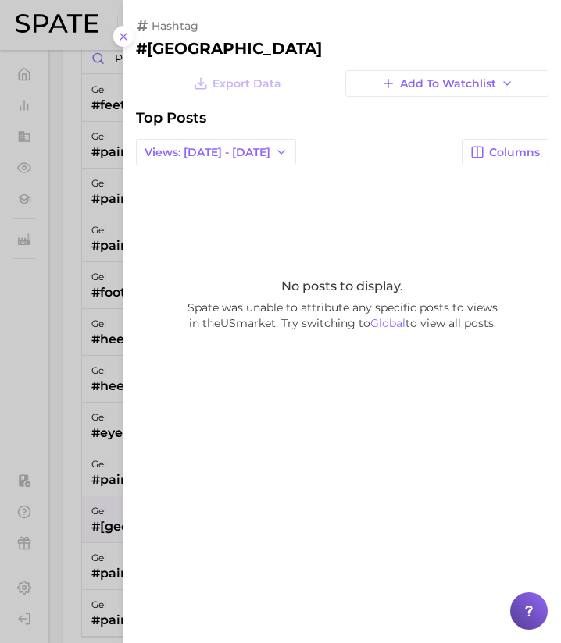
click at [79, 500] on div at bounding box center [280, 321] width 561 height 643
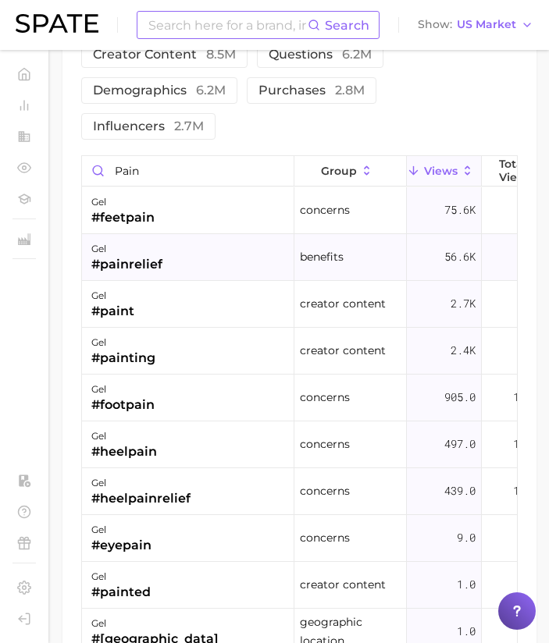
click at [134, 244] on div "gel" at bounding box center [126, 249] width 71 height 19
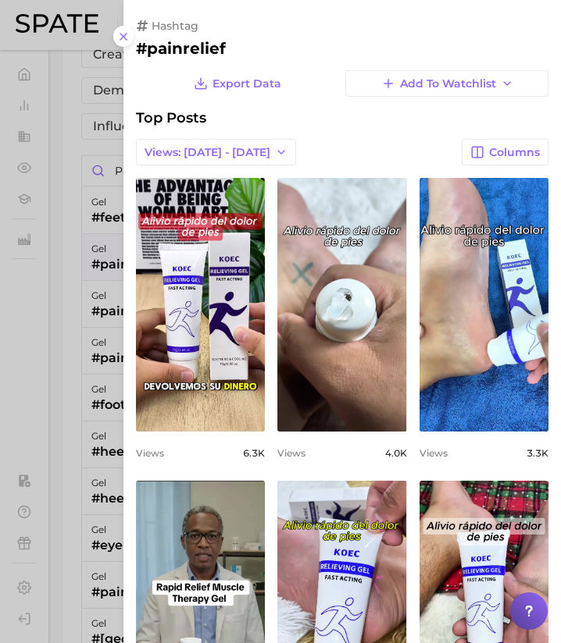
click at [93, 268] on div at bounding box center [280, 321] width 561 height 643
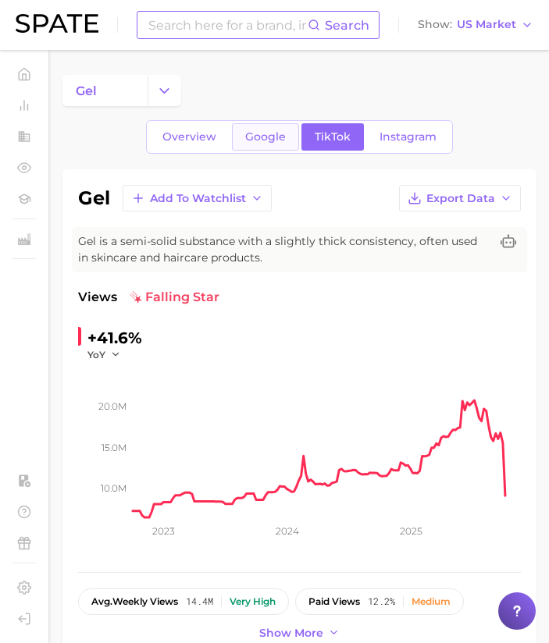
click at [264, 134] on span "Google" at bounding box center [265, 136] width 41 height 13
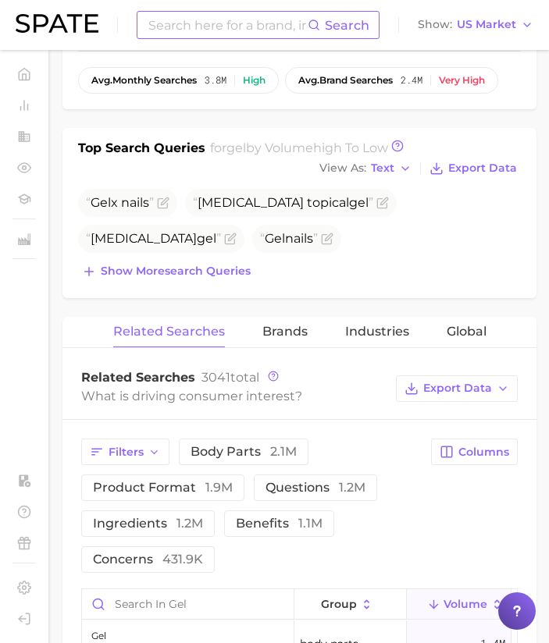
scroll to position [519, 0]
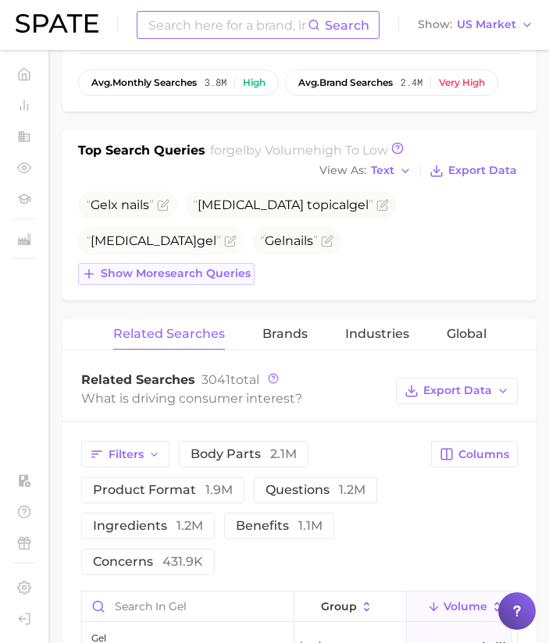
click at [226, 275] on span "Show more search queries" at bounding box center [176, 273] width 150 height 13
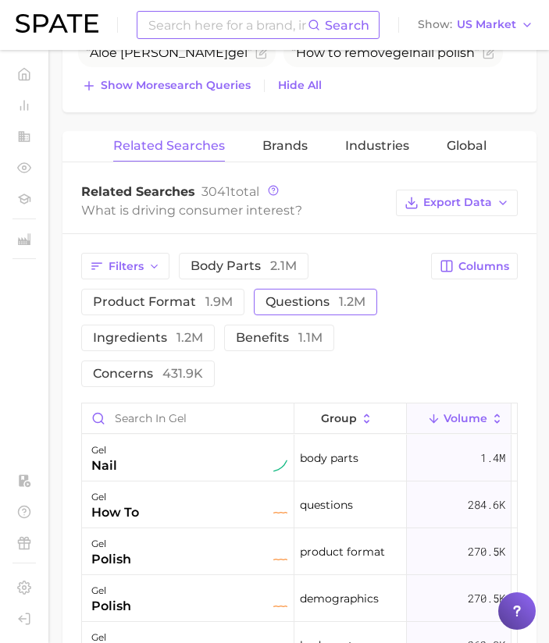
scroll to position [0, 0]
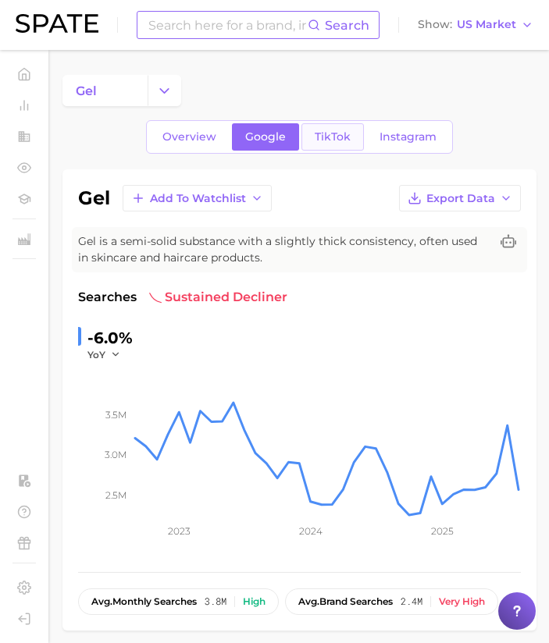
click at [344, 144] on link "TikTok" at bounding box center [332, 136] width 62 height 27
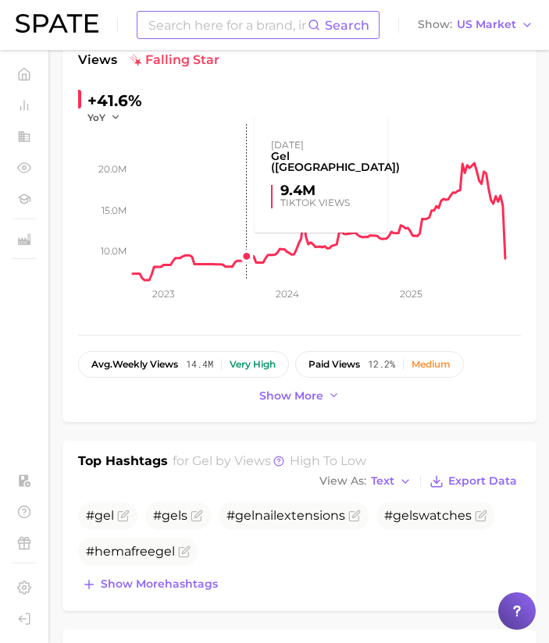
scroll to position [238, 0]
